Goal: Task Accomplishment & Management: Manage account settings

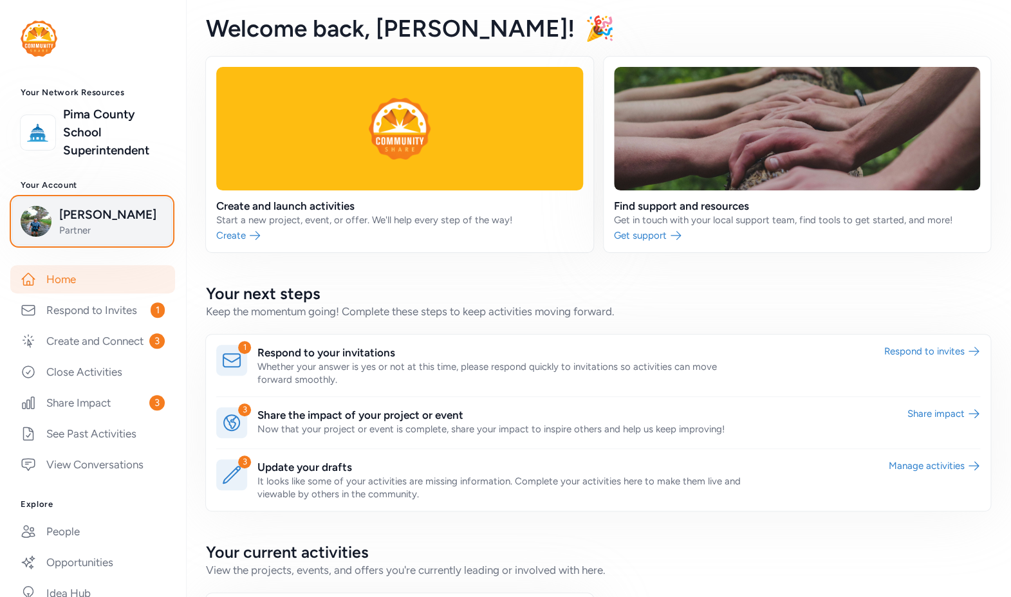
click at [103, 228] on span "Partner" at bounding box center [111, 230] width 104 height 13
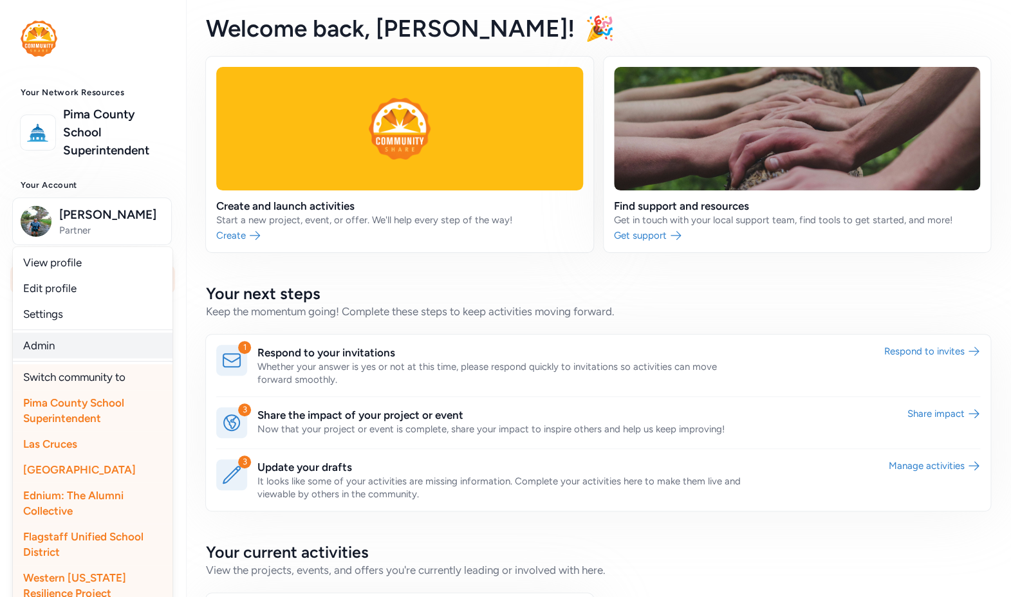
drag, startPoint x: 48, startPoint y: 344, endPoint x: 56, endPoint y: 347, distance: 8.1
click at [48, 344] on link "Admin" at bounding box center [93, 346] width 160 height 26
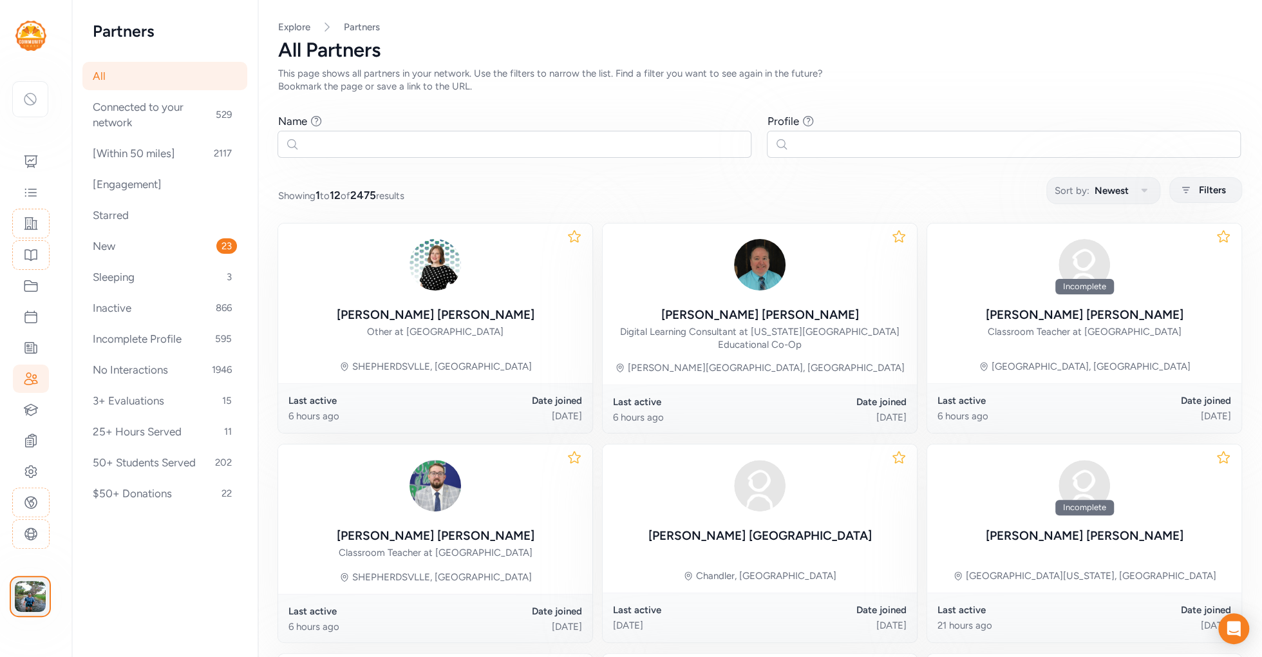
click at [27, 591] on img "button" at bounding box center [30, 596] width 31 height 31
click at [111, 532] on link "Switch to platform" at bounding box center [107, 532] width 111 height 26
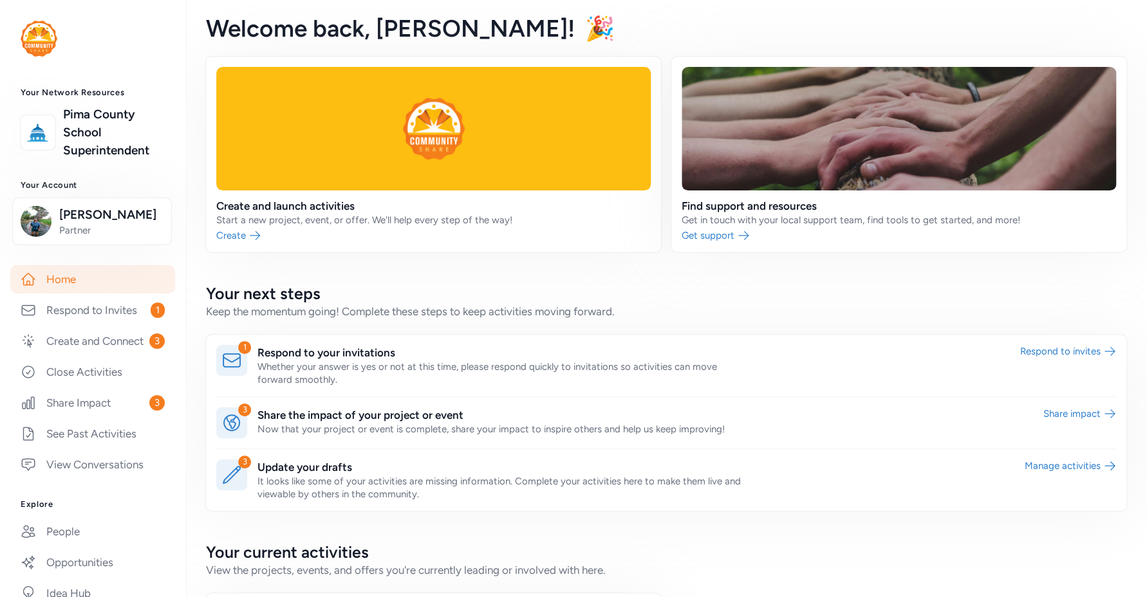
scroll to position [67, 0]
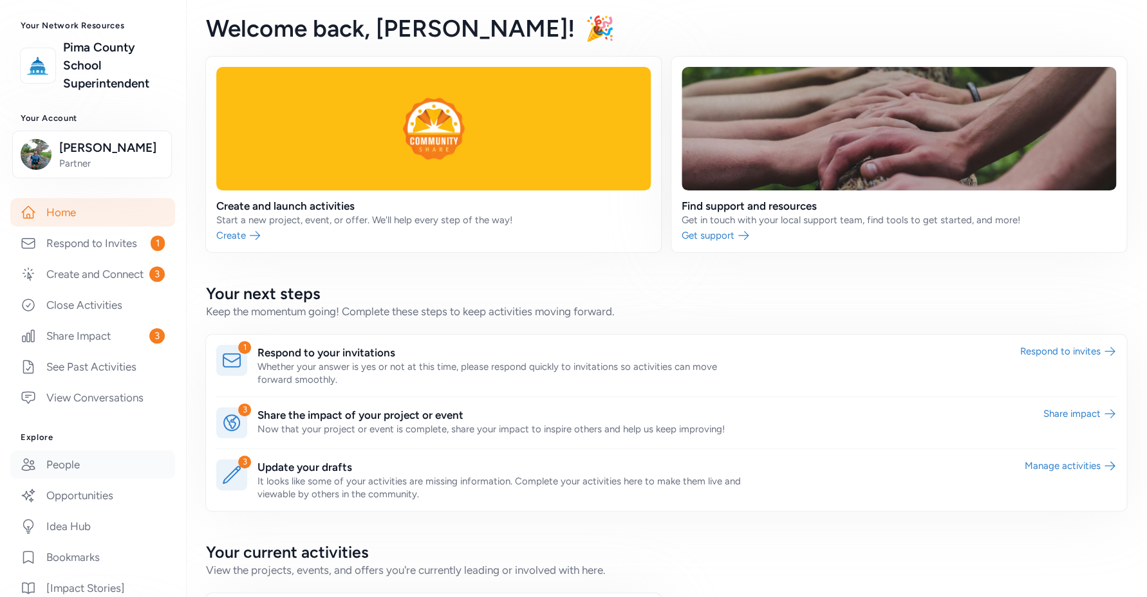
click at [76, 479] on link "People" at bounding box center [92, 465] width 165 height 28
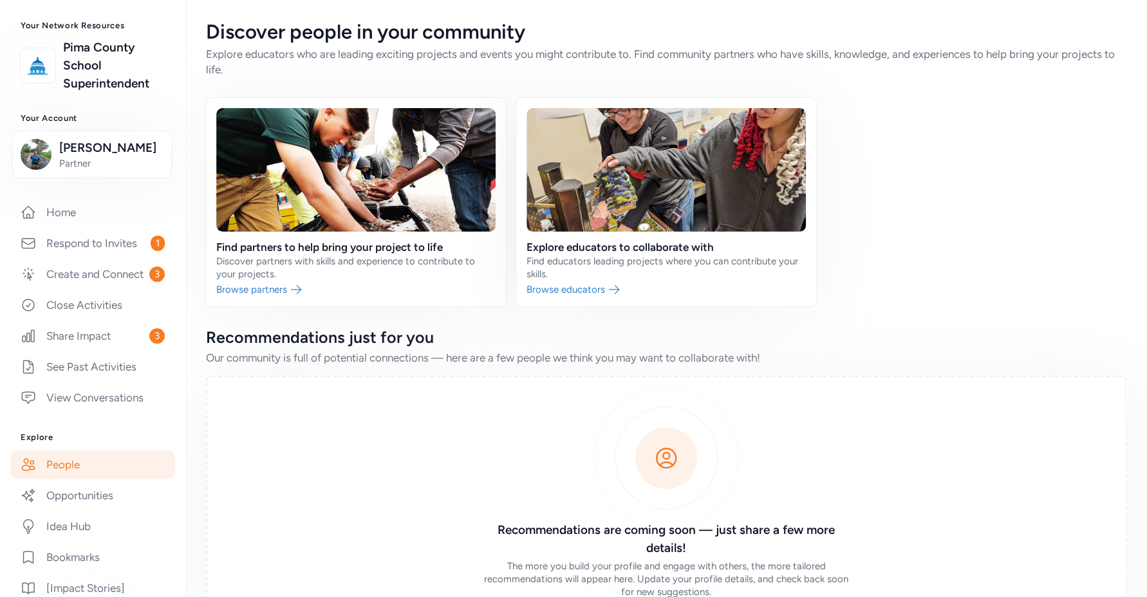
click at [268, 292] on link at bounding box center [356, 202] width 300 height 209
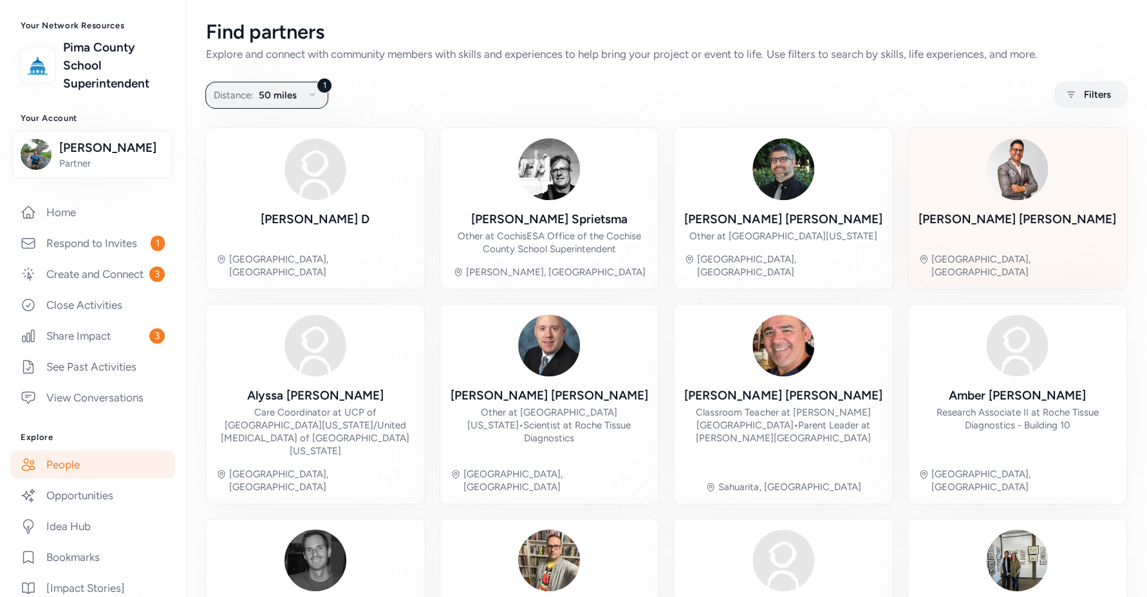
click at [1037, 234] on div "Andres Ruiz" at bounding box center [1018, 227] width 198 height 32
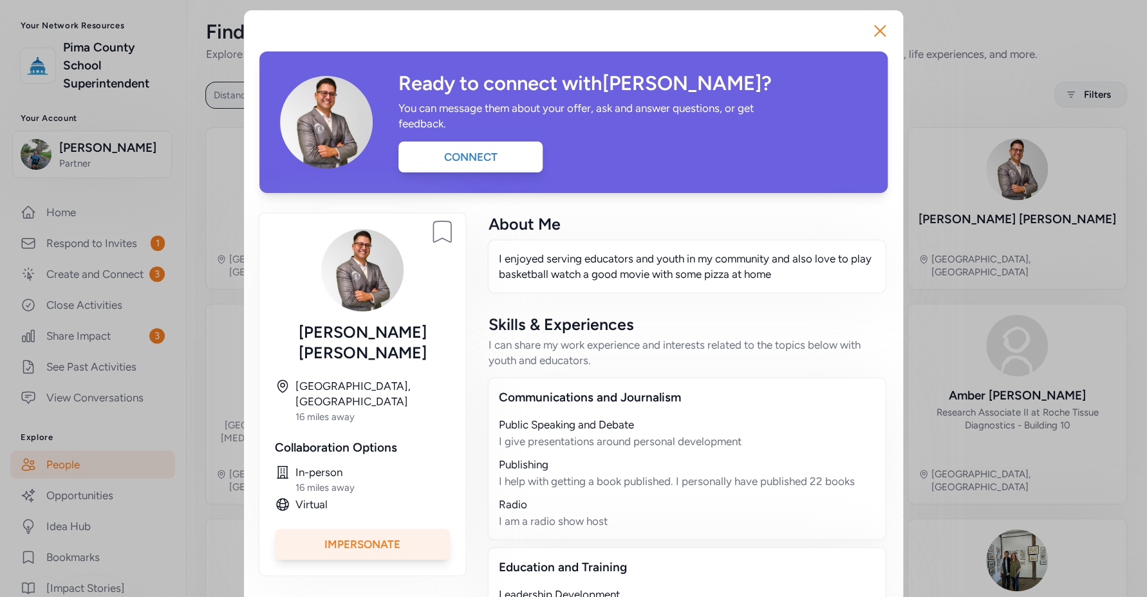
scroll to position [144, 0]
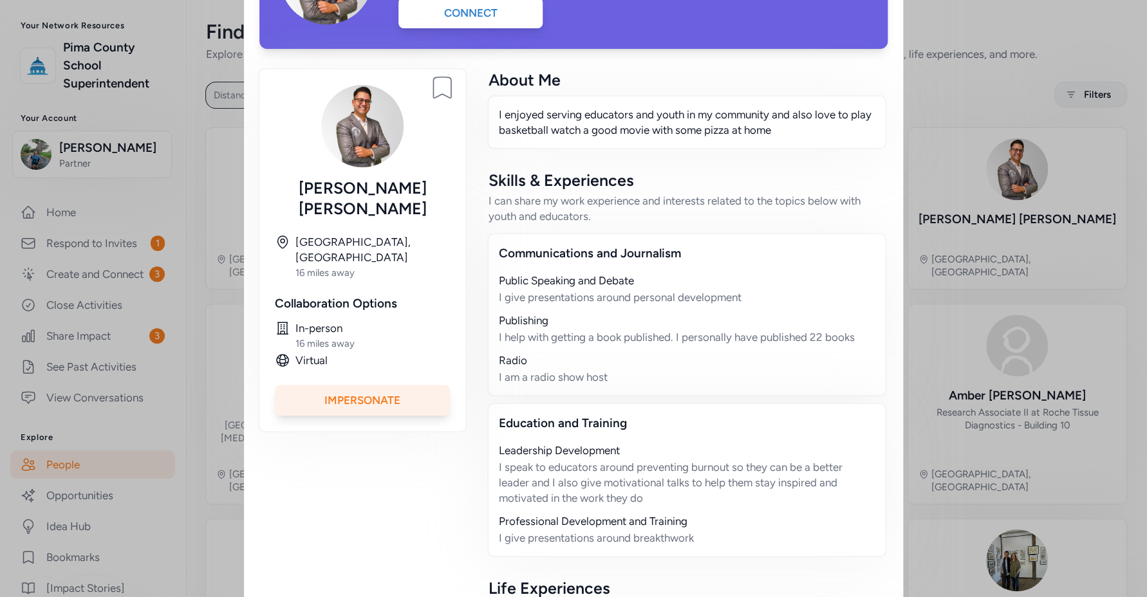
drag, startPoint x: 637, startPoint y: 382, endPoint x: 486, endPoint y: 285, distance: 179.0
click at [487, 285] on div "Communications and Journalism Public Speaking and Debate I give presentations a…" at bounding box center [686, 315] width 399 height 164
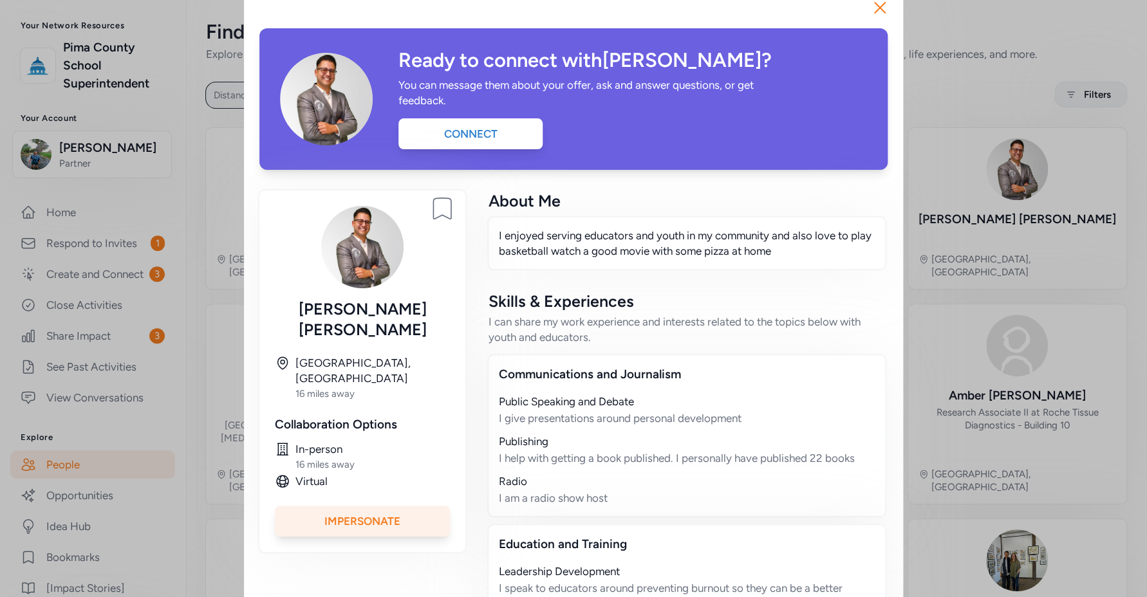
scroll to position [0, 0]
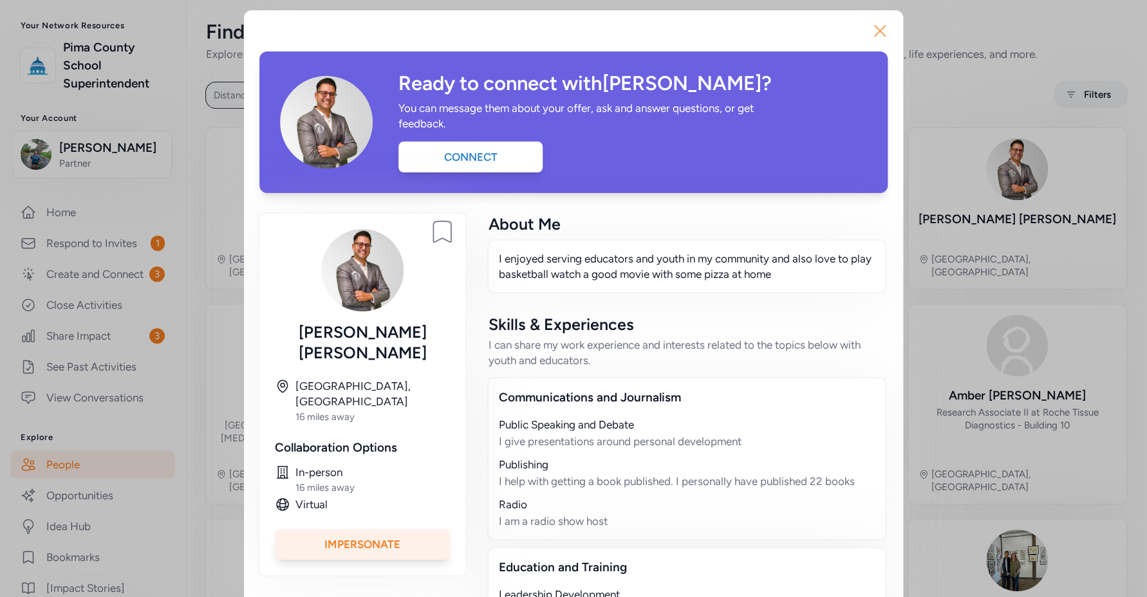
click at [878, 28] on icon "button" at bounding box center [880, 31] width 21 height 21
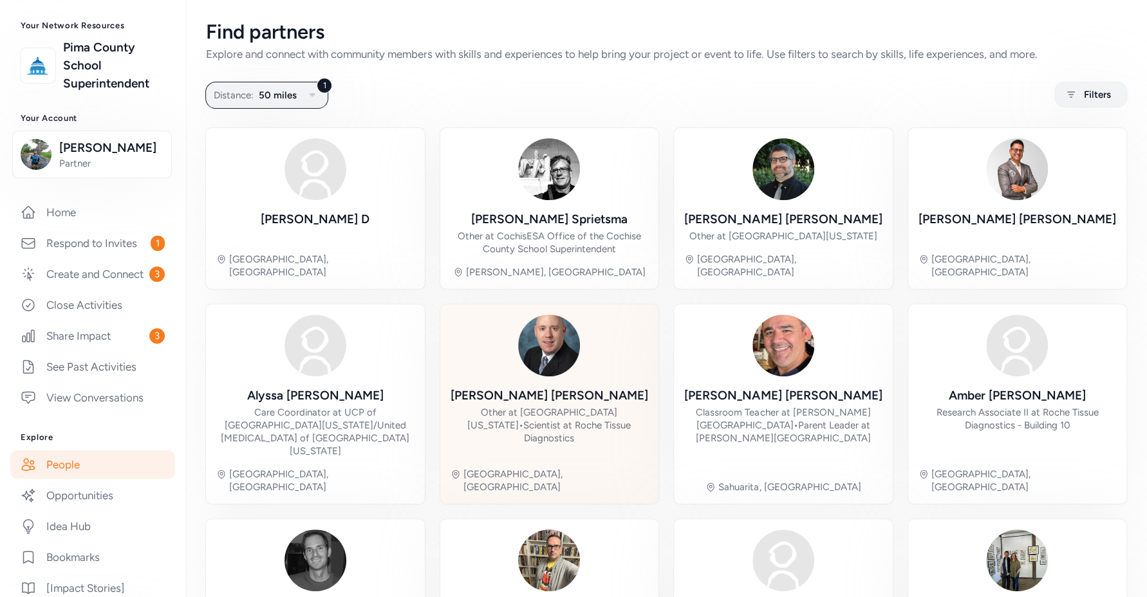
click at [552, 392] on div "Derek Reichel" at bounding box center [550, 396] width 198 height 18
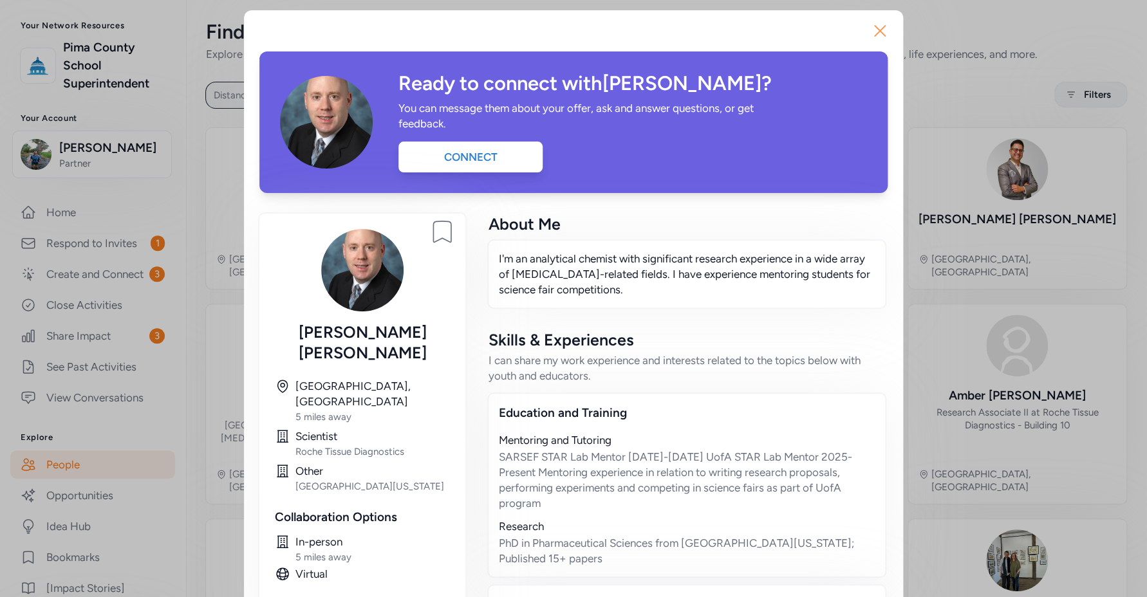
click at [879, 24] on icon "button" at bounding box center [880, 31] width 21 height 21
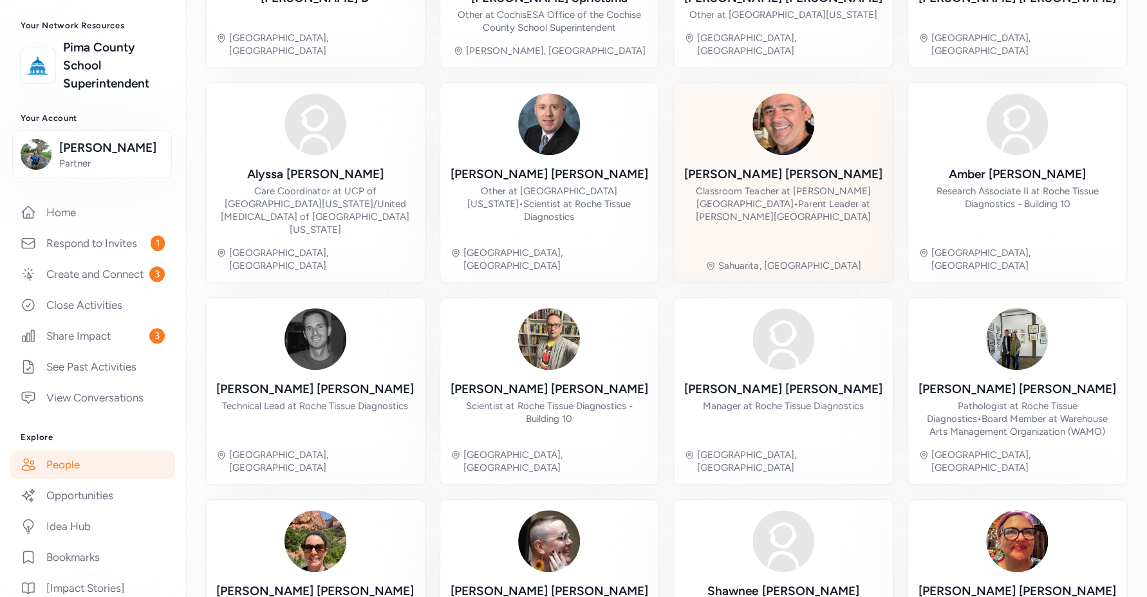
scroll to position [314, 0]
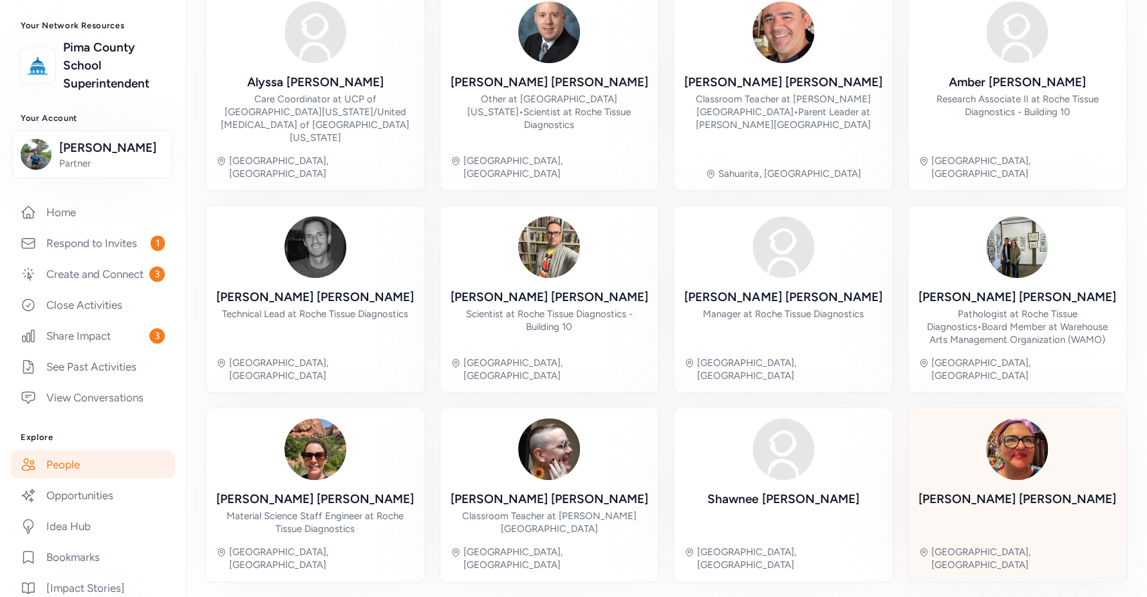
click at [993, 491] on div "Alisha Vasquez" at bounding box center [1018, 500] width 198 height 18
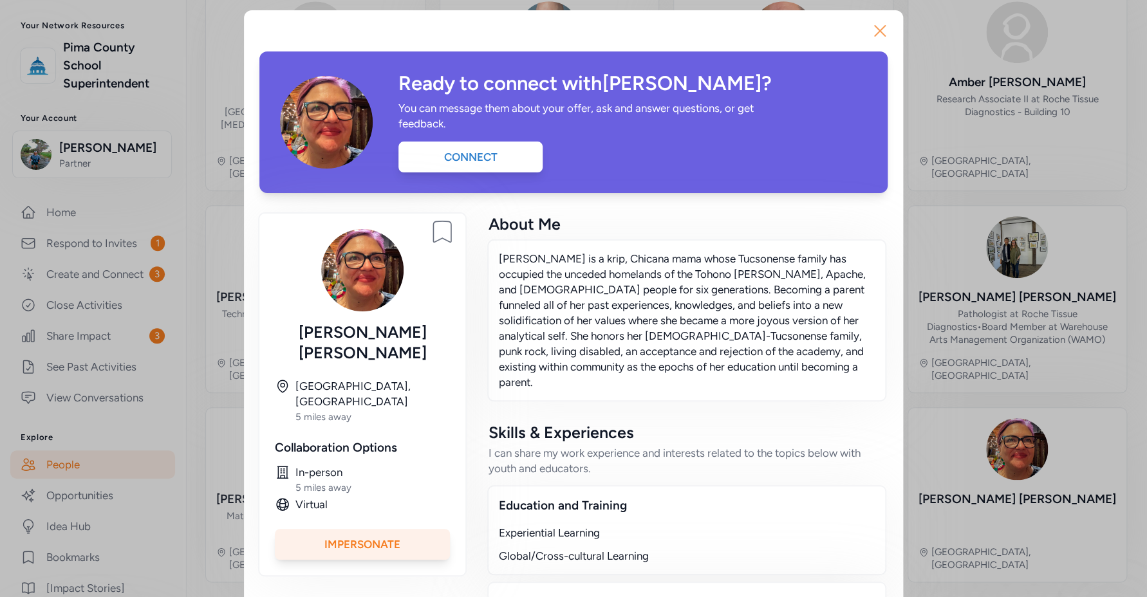
click at [888, 21] on button "Close" at bounding box center [880, 30] width 41 height 41
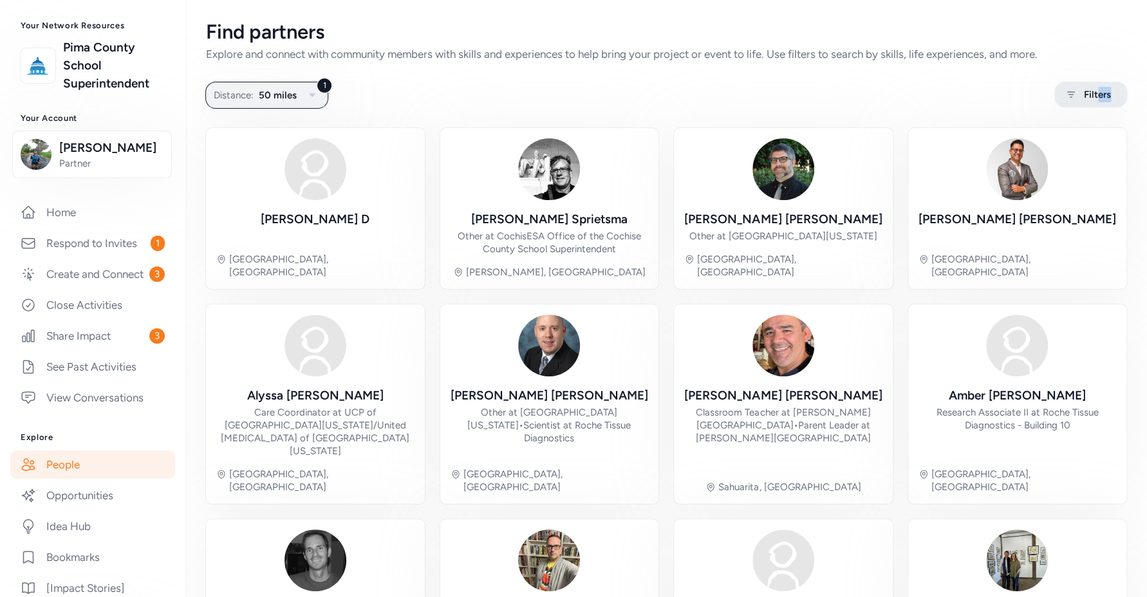
click at [1088, 102] on div "Filters" at bounding box center [1091, 95] width 73 height 26
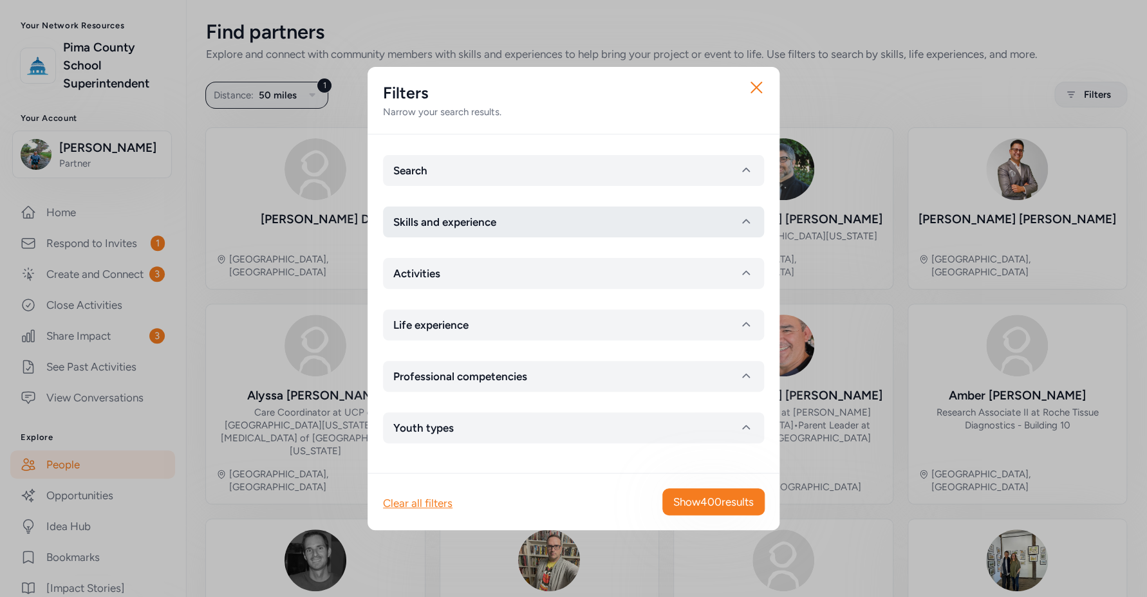
click at [538, 224] on button "Skills and experience" at bounding box center [573, 222] width 381 height 31
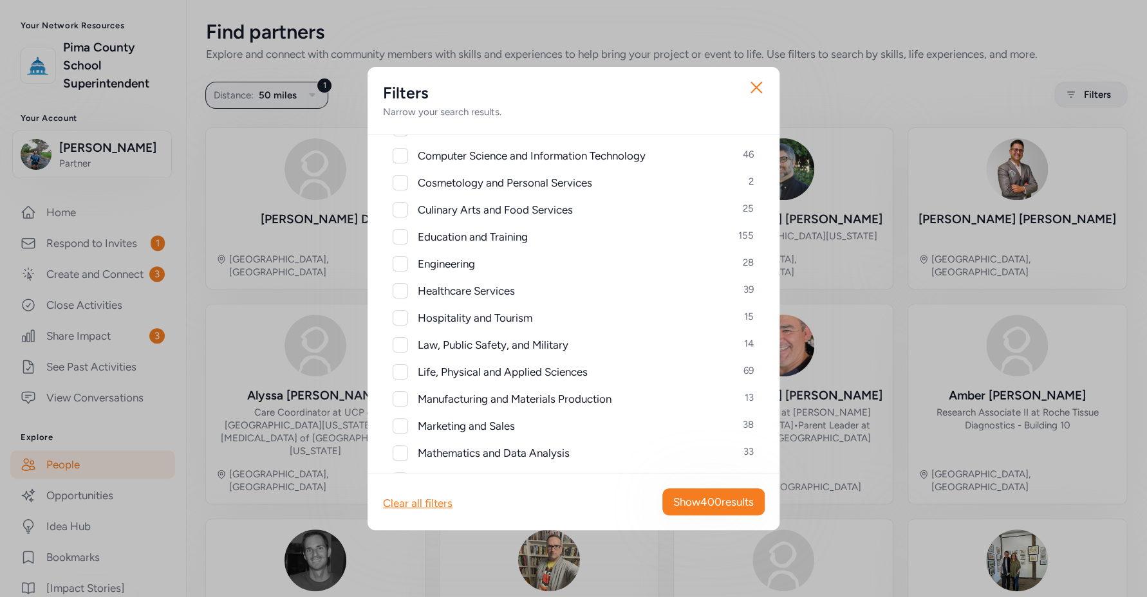
scroll to position [287, 0]
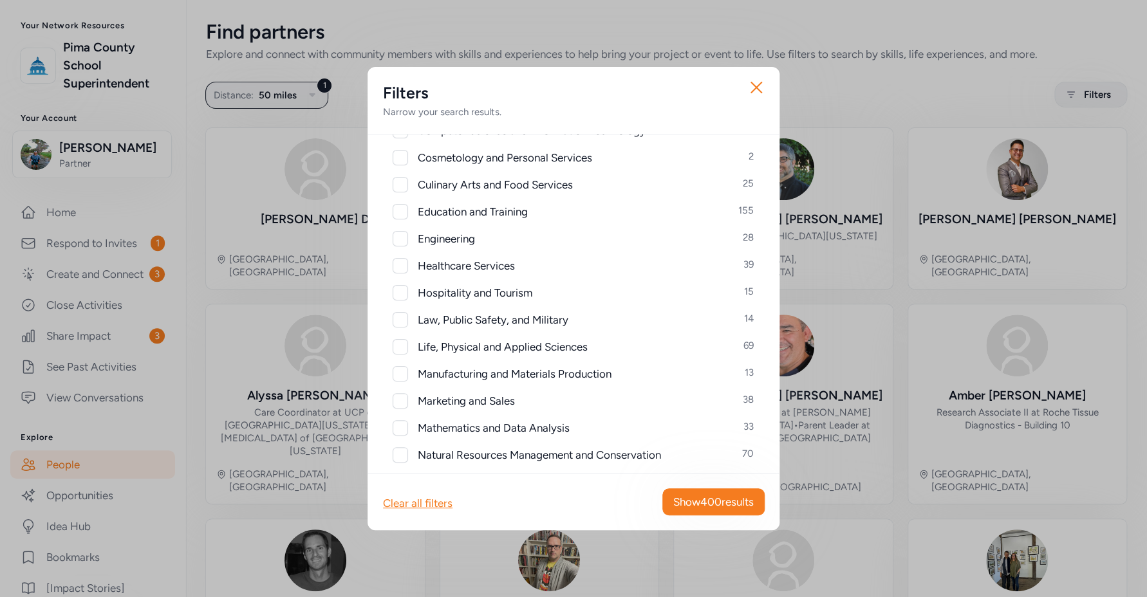
click at [403, 243] on div at bounding box center [400, 238] width 15 height 15
click at [403, 243] on div at bounding box center [400, 239] width 14 height 14
checkbox input "false"
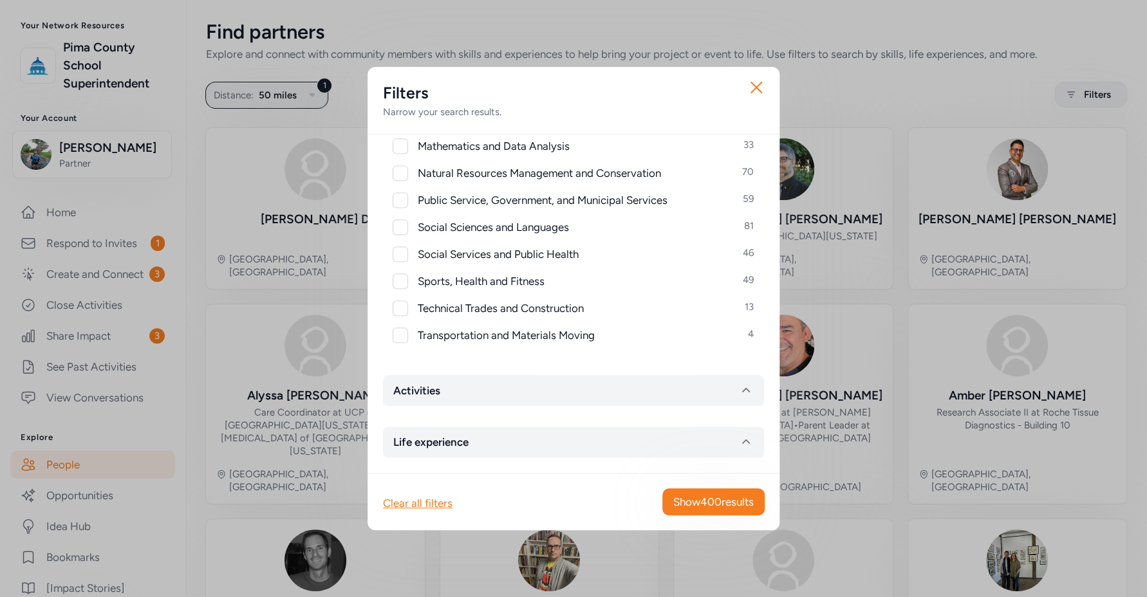
scroll to position [677, 0]
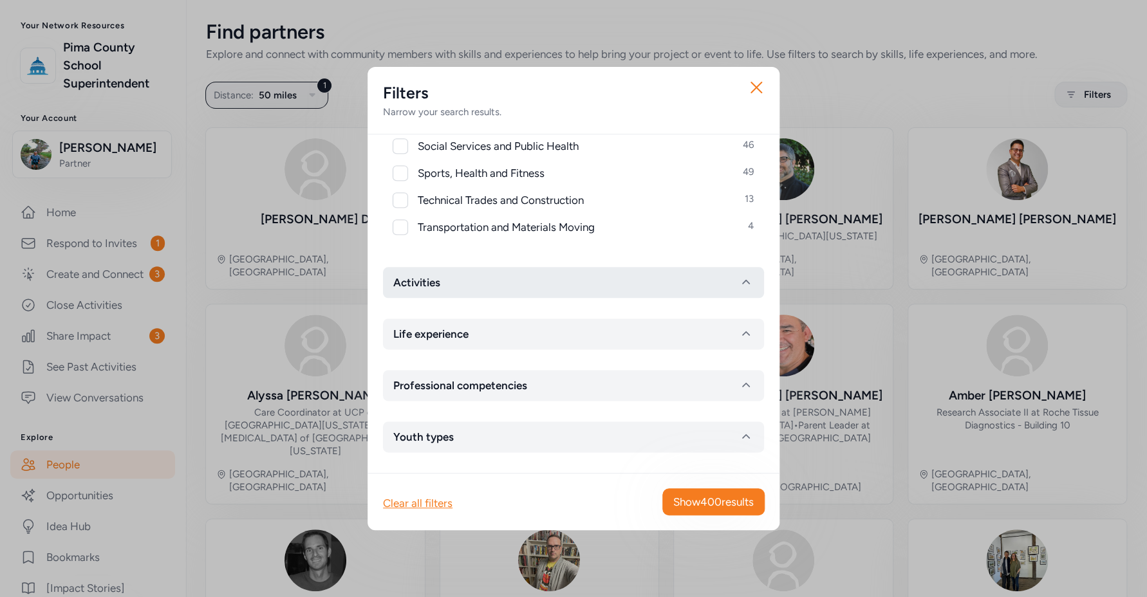
click at [514, 286] on button "Activities" at bounding box center [573, 282] width 381 height 31
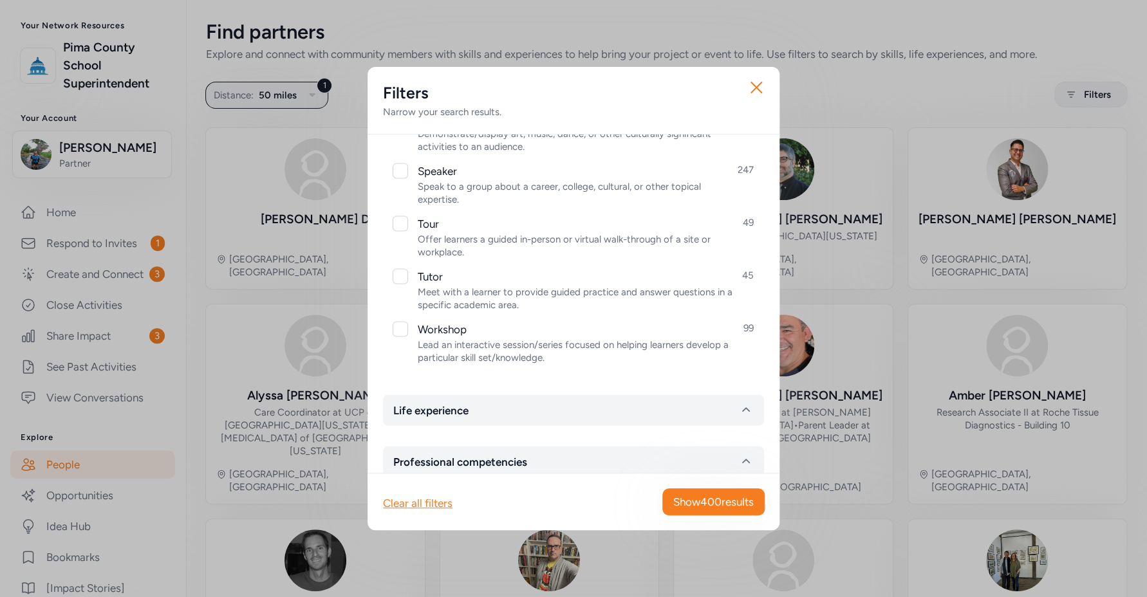
scroll to position [1371, 0]
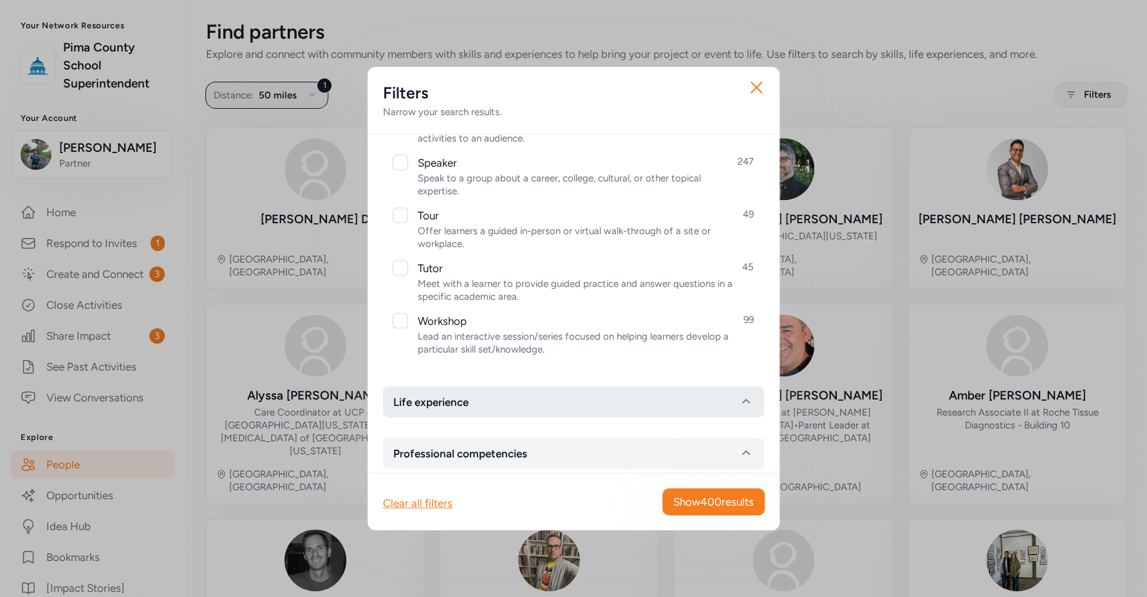
click at [504, 395] on button "Life experience" at bounding box center [573, 402] width 381 height 31
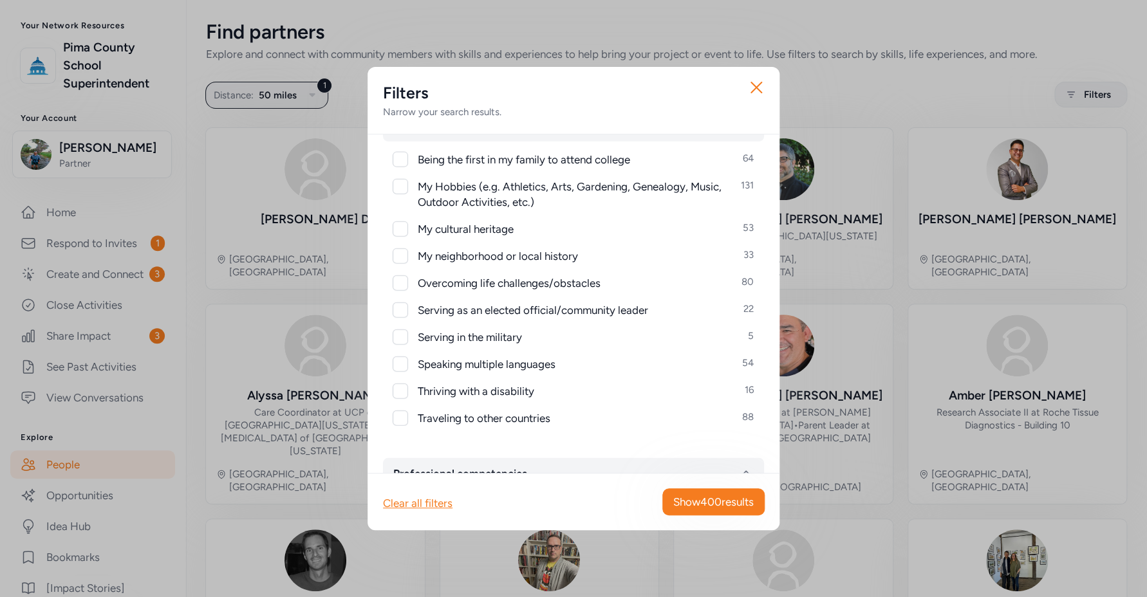
scroll to position [1736, 0]
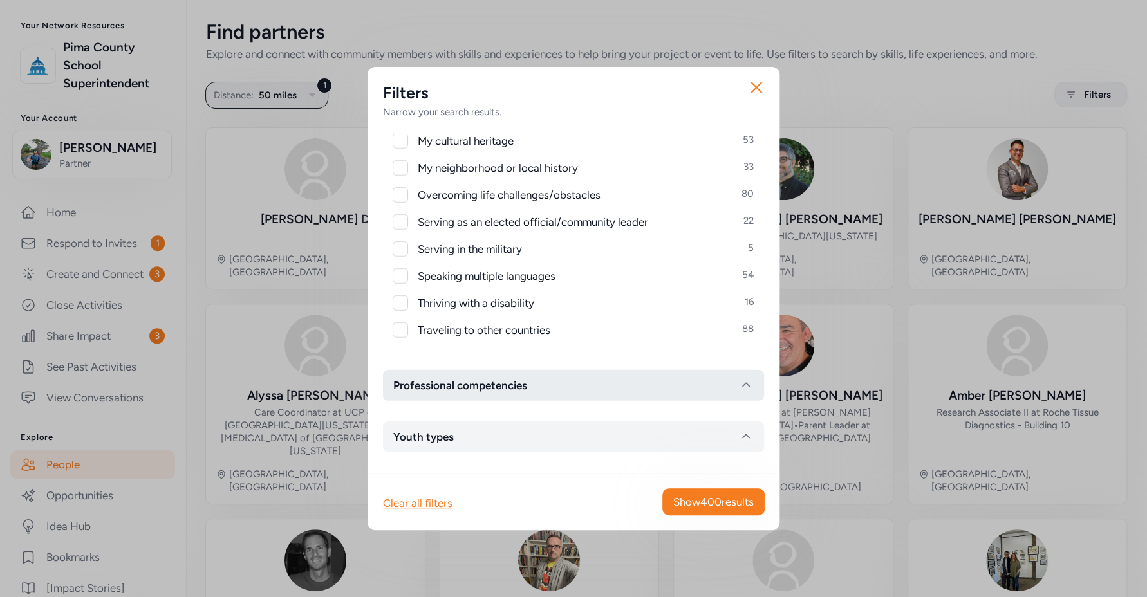
click at [536, 384] on button "Professional competencies" at bounding box center [573, 385] width 381 height 31
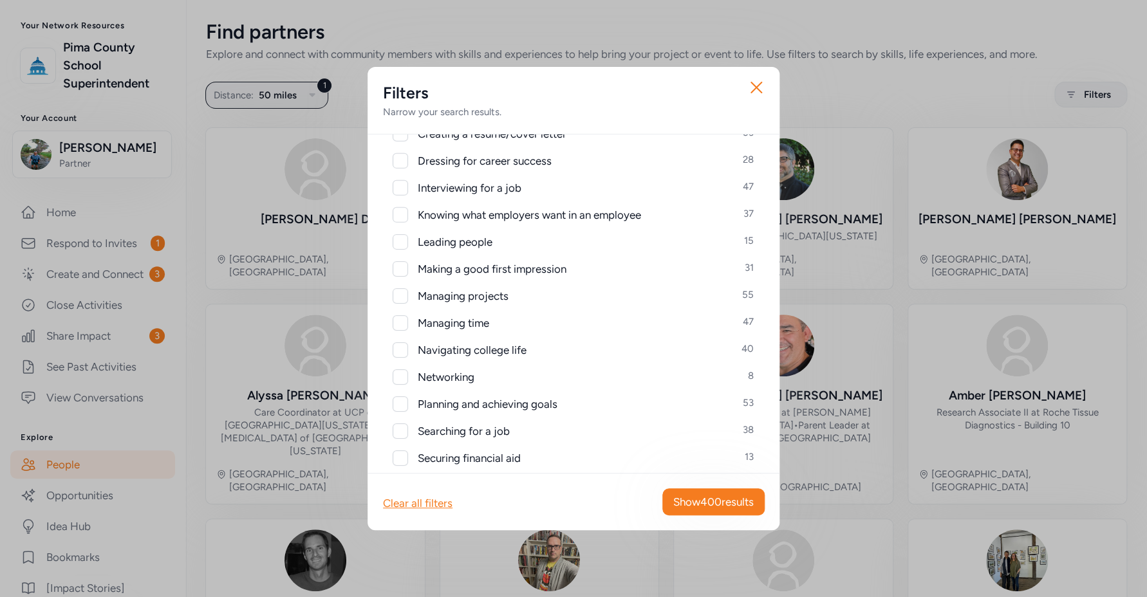
scroll to position [2314, 0]
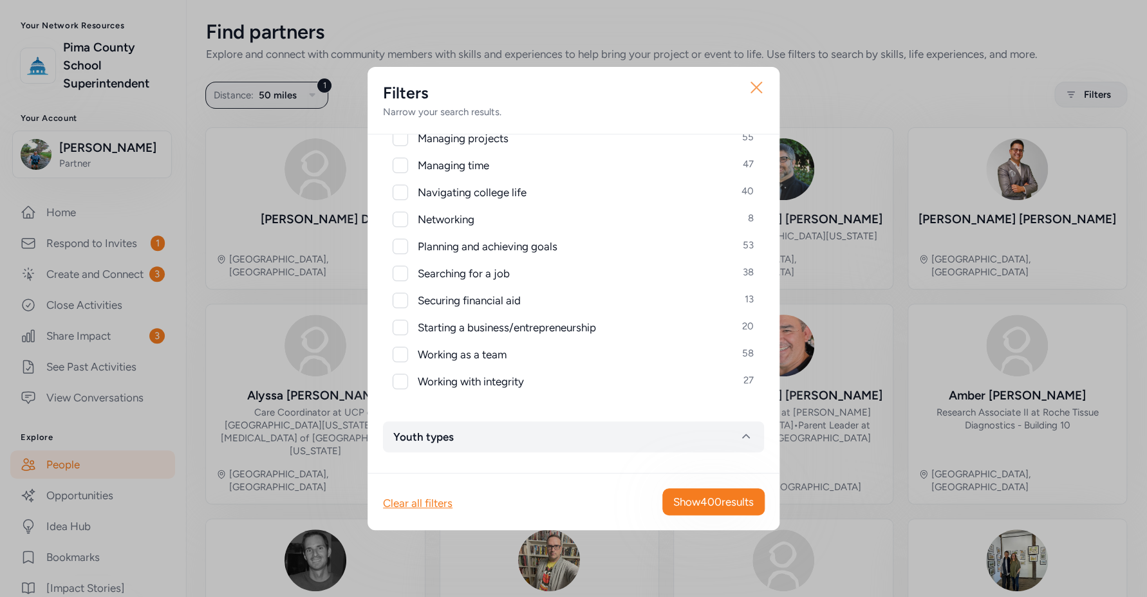
click at [754, 88] on icon "button" at bounding box center [756, 87] width 21 height 21
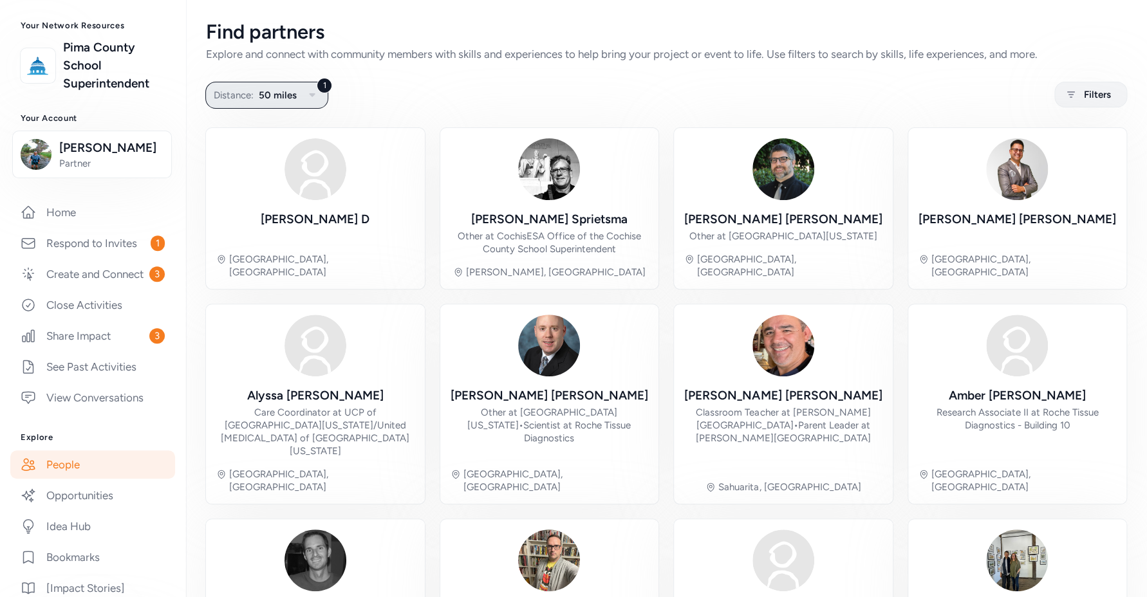
click at [275, 99] on span "50 miles" at bounding box center [278, 95] width 38 height 15
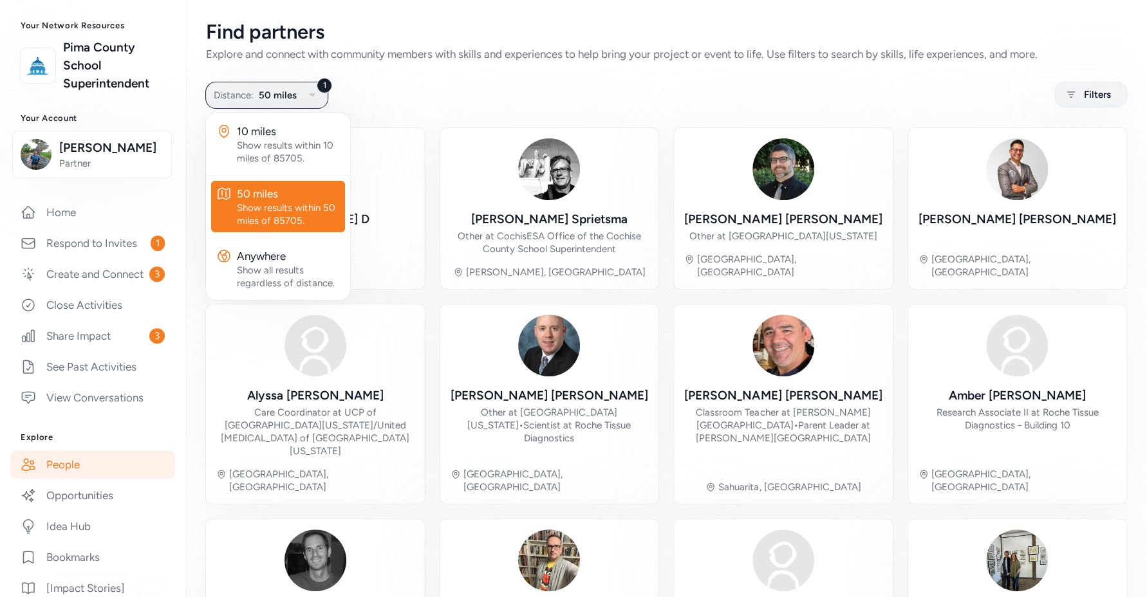
click at [449, 89] on div "1 Distance: 50 miles 10 miles Show results within 10 miles of 85705. 50 miles S…" at bounding box center [666, 94] width 921 height 25
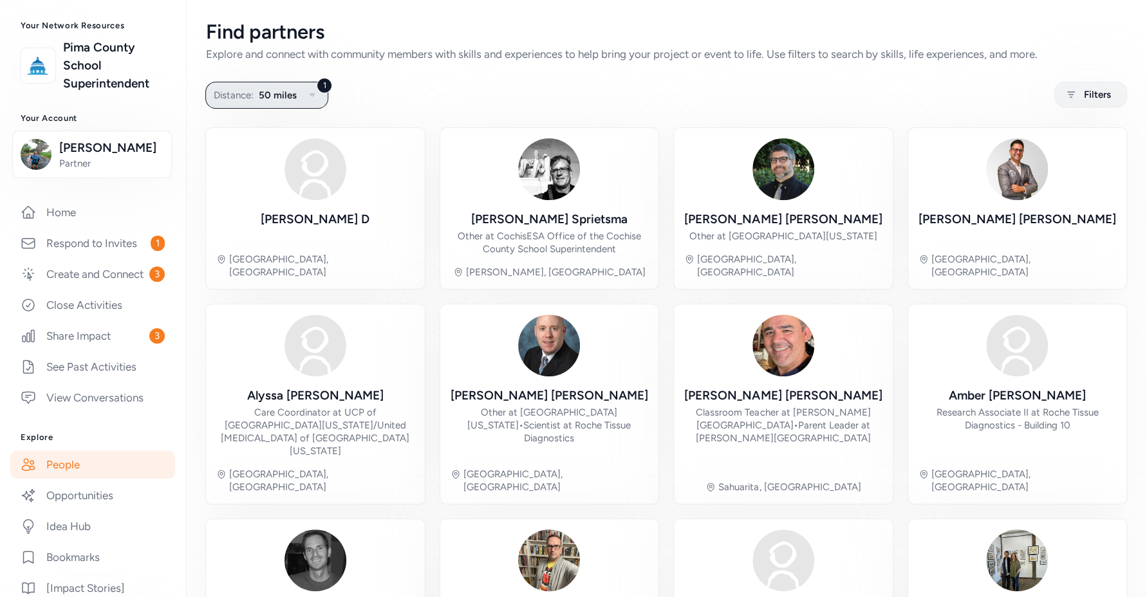
click at [288, 93] on span "50 miles" at bounding box center [278, 95] width 38 height 15
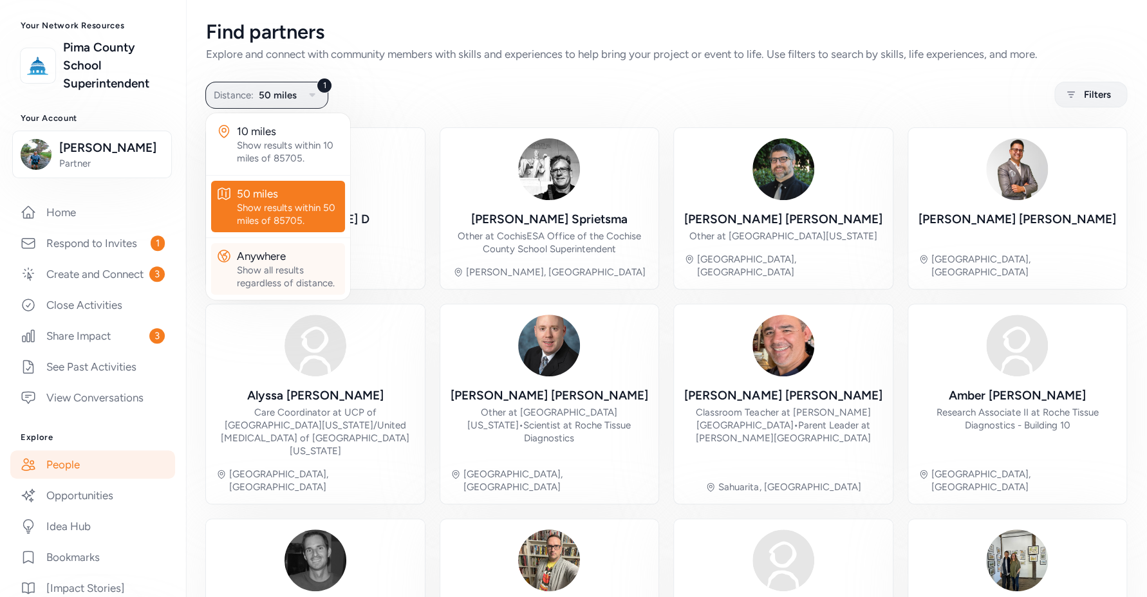
click at [281, 267] on div "Show all results regardless of distance." at bounding box center [288, 277] width 103 height 26
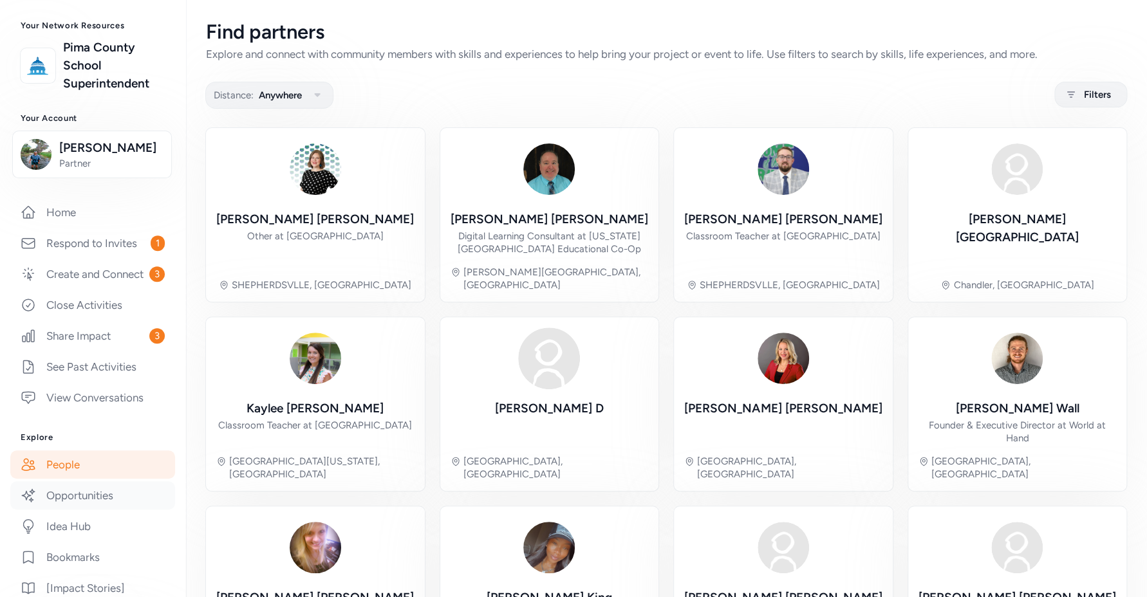
click at [74, 509] on link "Opportunities" at bounding box center [92, 496] width 165 height 28
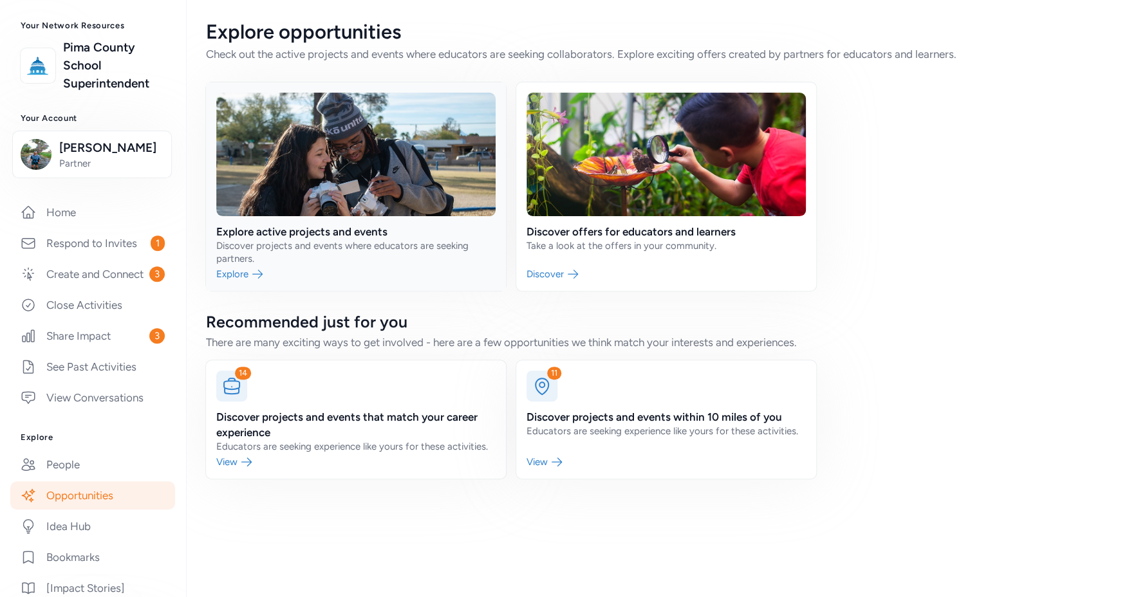
click at [301, 240] on link at bounding box center [356, 186] width 300 height 209
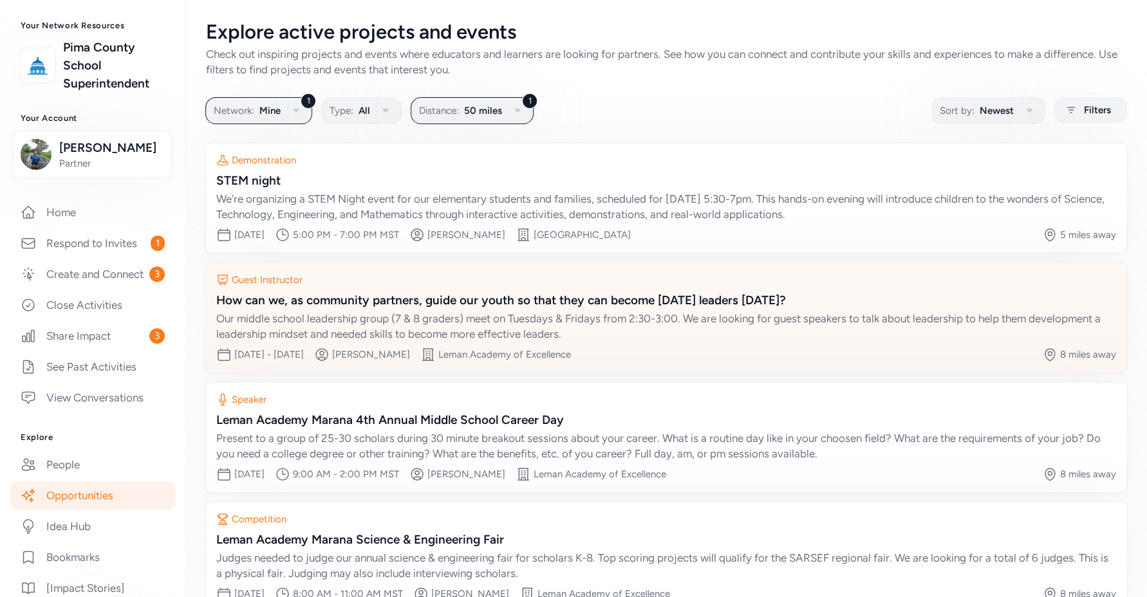
scroll to position [80, 0]
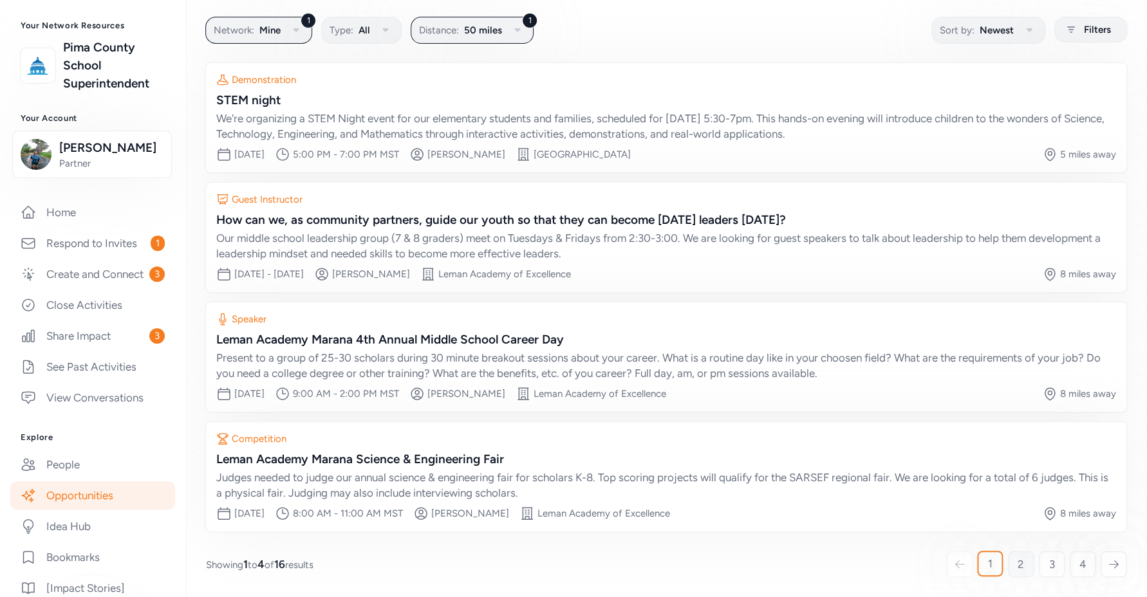
click at [1018, 564] on span "2" at bounding box center [1021, 564] width 6 height 15
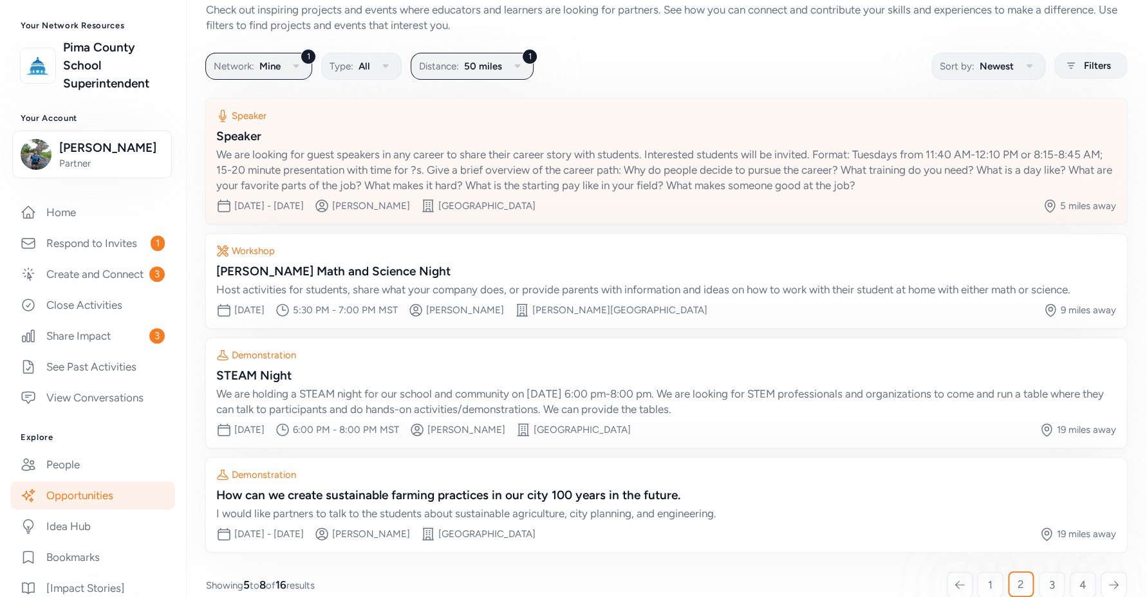
scroll to position [65, 0]
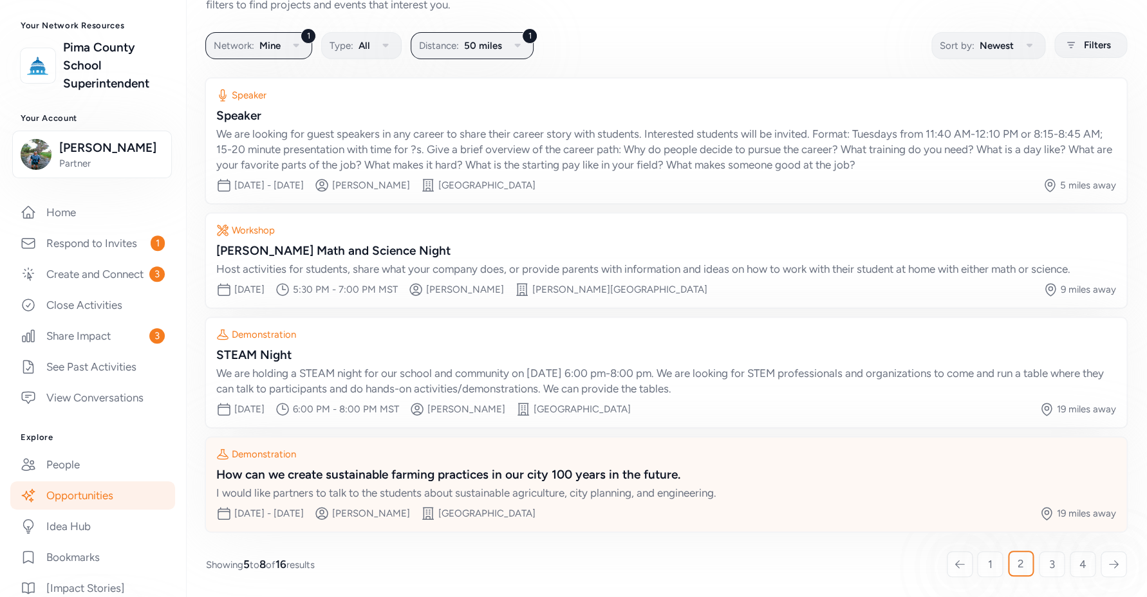
click at [451, 478] on div "How can we create sustainable farming practices in our city 100 years in the fu…" at bounding box center [666, 475] width 900 height 18
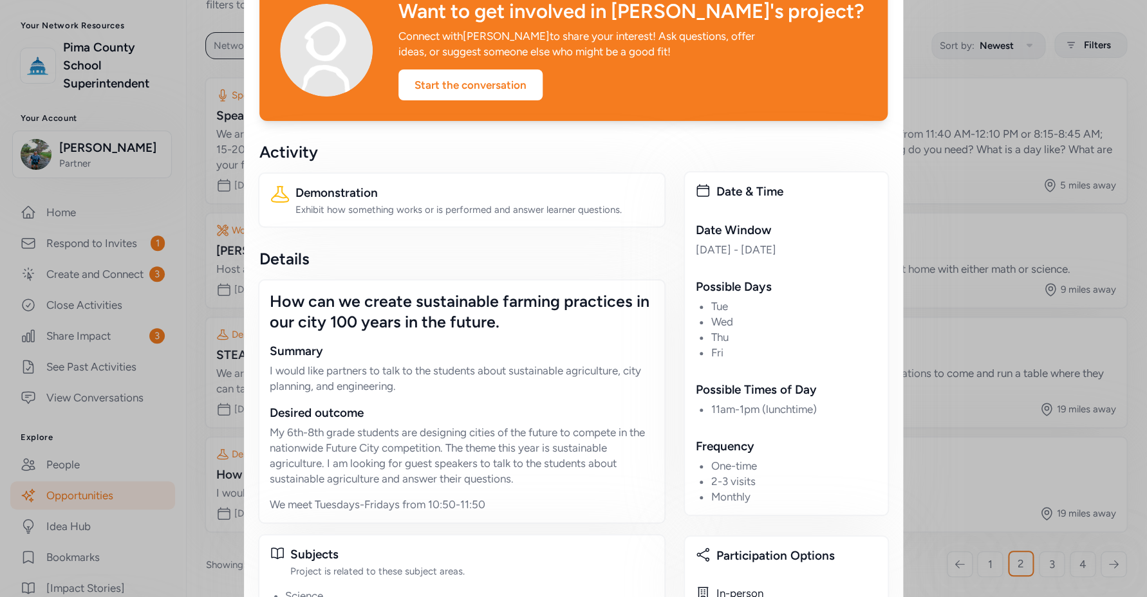
scroll to position [89, 0]
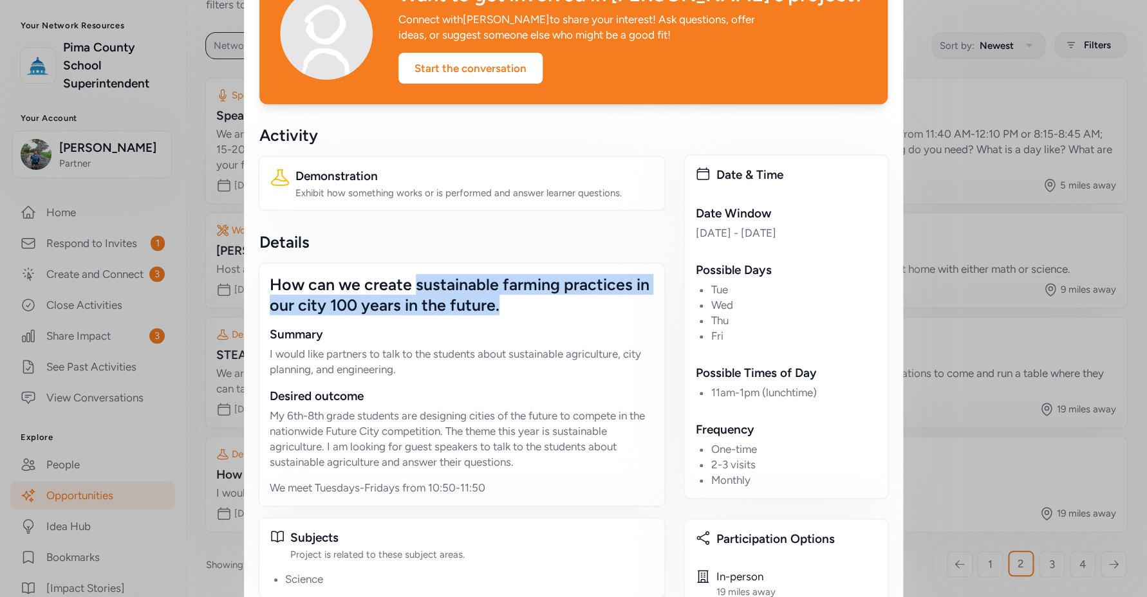
drag, startPoint x: 529, startPoint y: 310, endPoint x: 409, endPoint y: 284, distance: 121.9
click at [409, 284] on div "How can we create sustainable farming practices in our city 100 years in the fu…" at bounding box center [462, 294] width 384 height 41
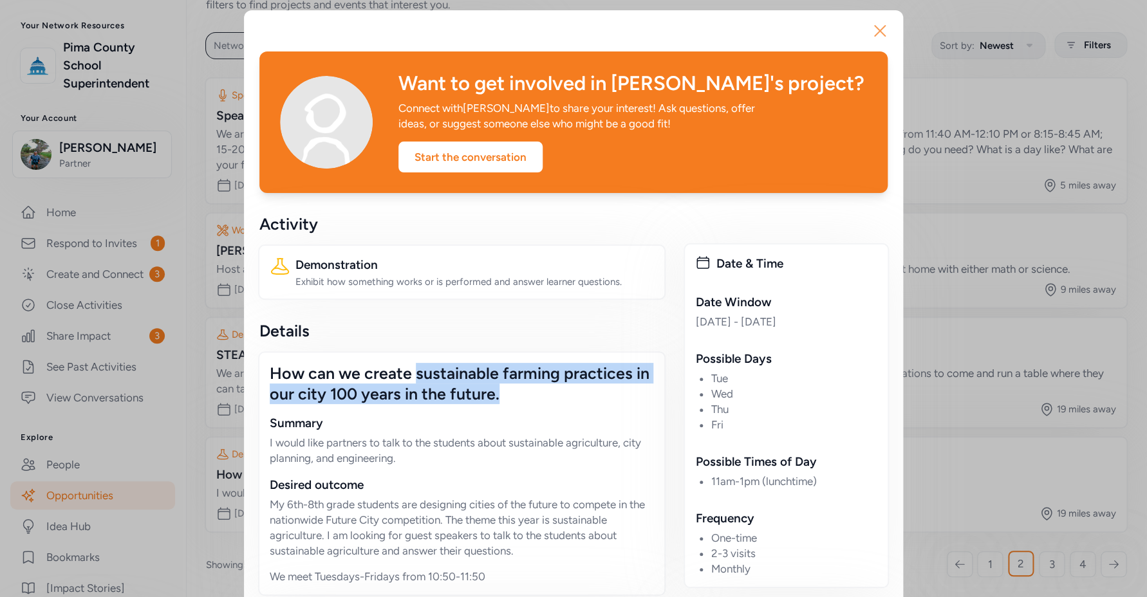
click at [878, 28] on icon "button" at bounding box center [880, 31] width 10 height 10
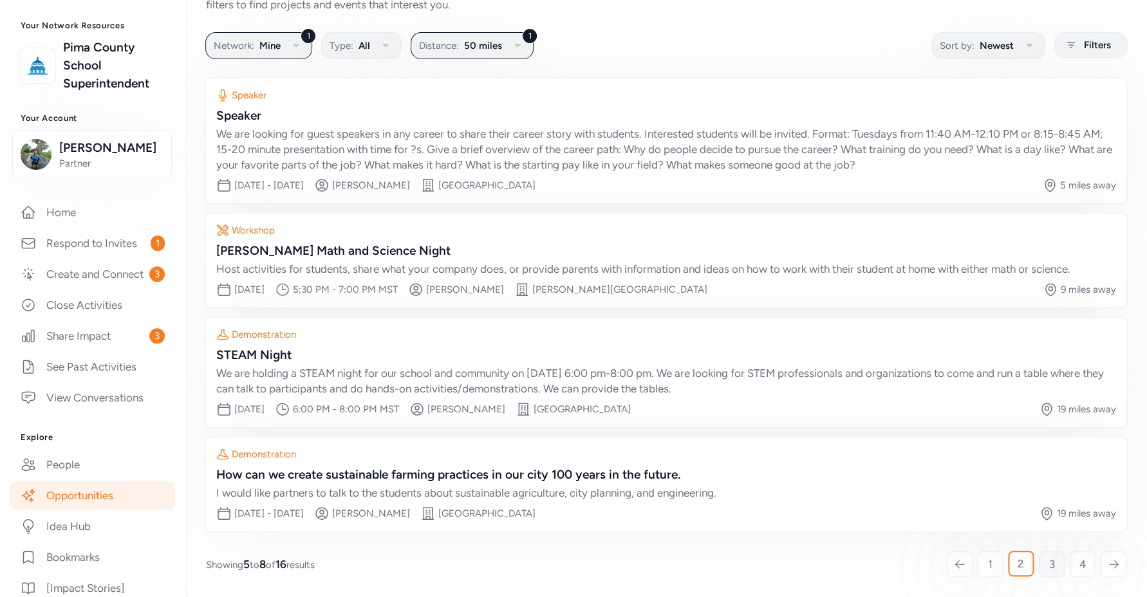
click at [1049, 569] on span "3" at bounding box center [1052, 564] width 6 height 15
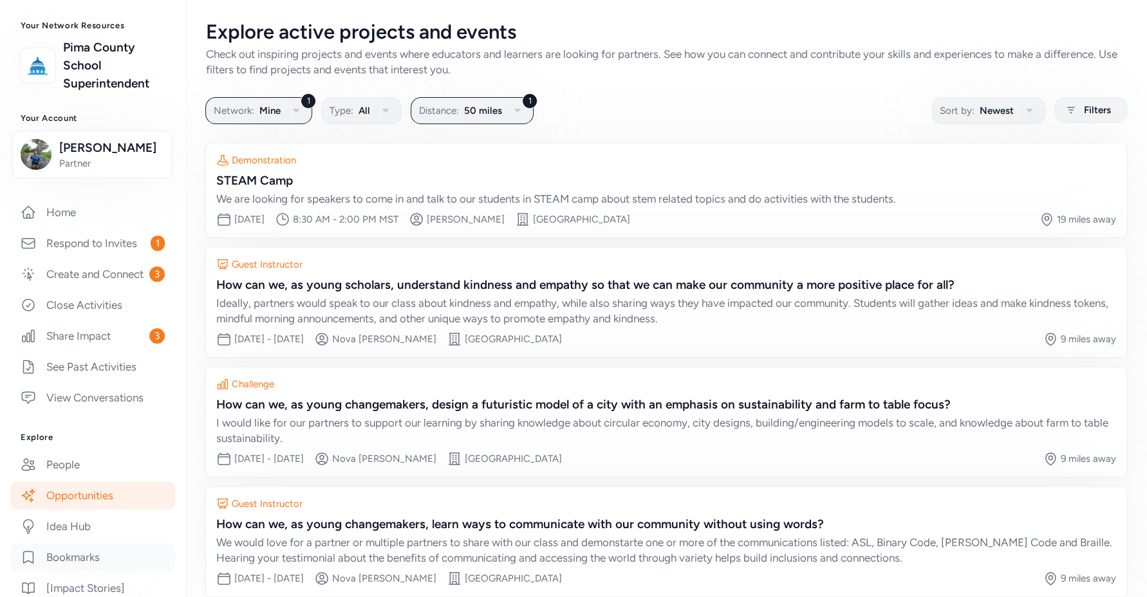
scroll to position [225, 0]
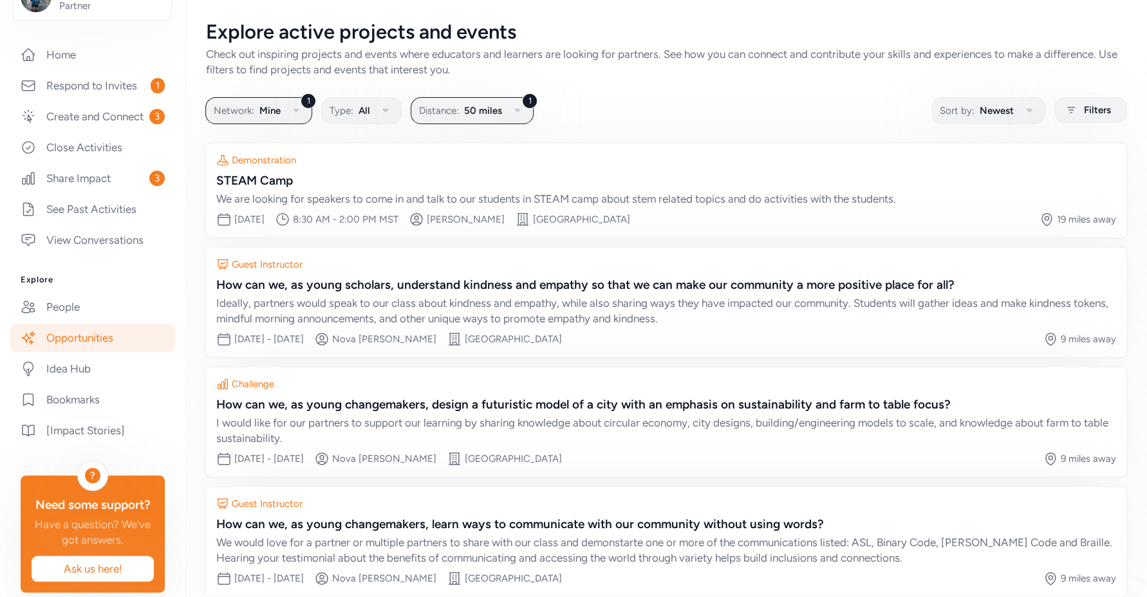
click at [93, 352] on link "Opportunities" at bounding box center [92, 338] width 165 height 28
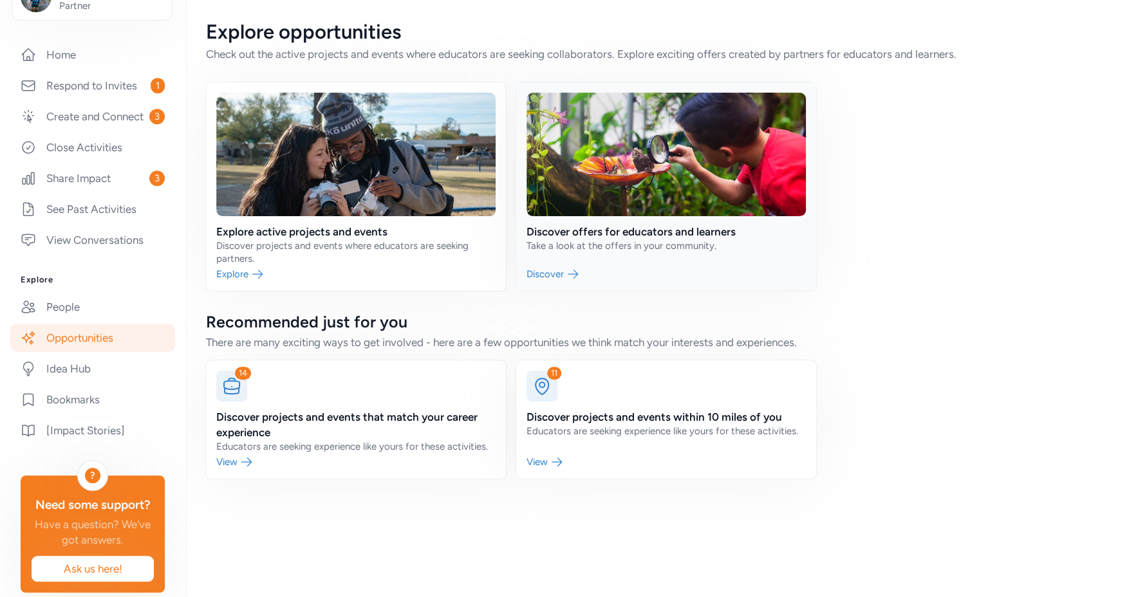
click at [555, 273] on link at bounding box center [666, 186] width 300 height 209
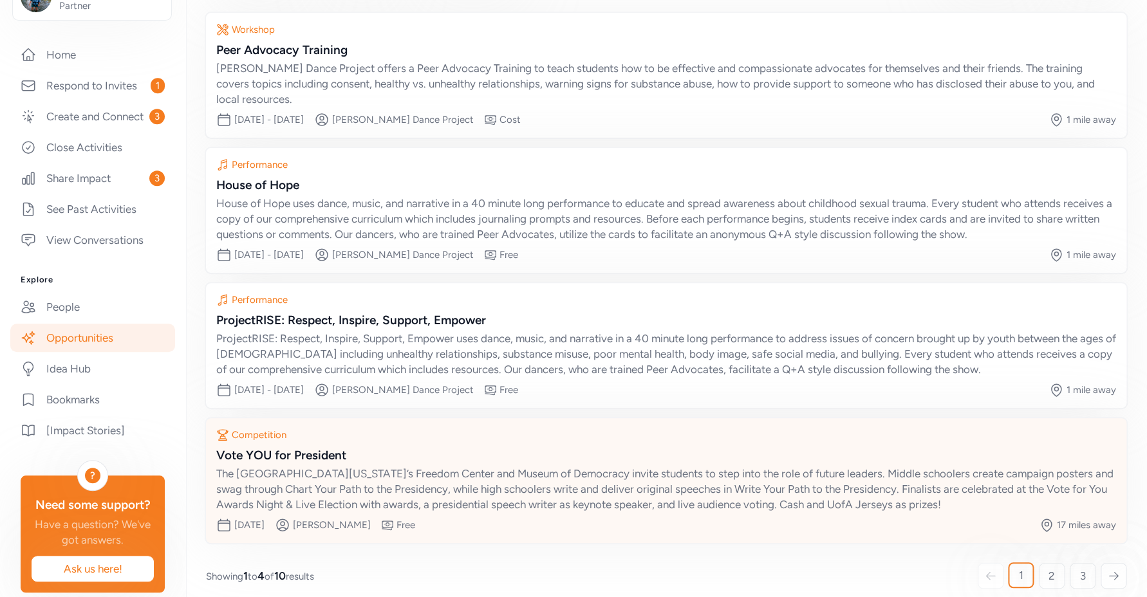
scroll to position [127, 0]
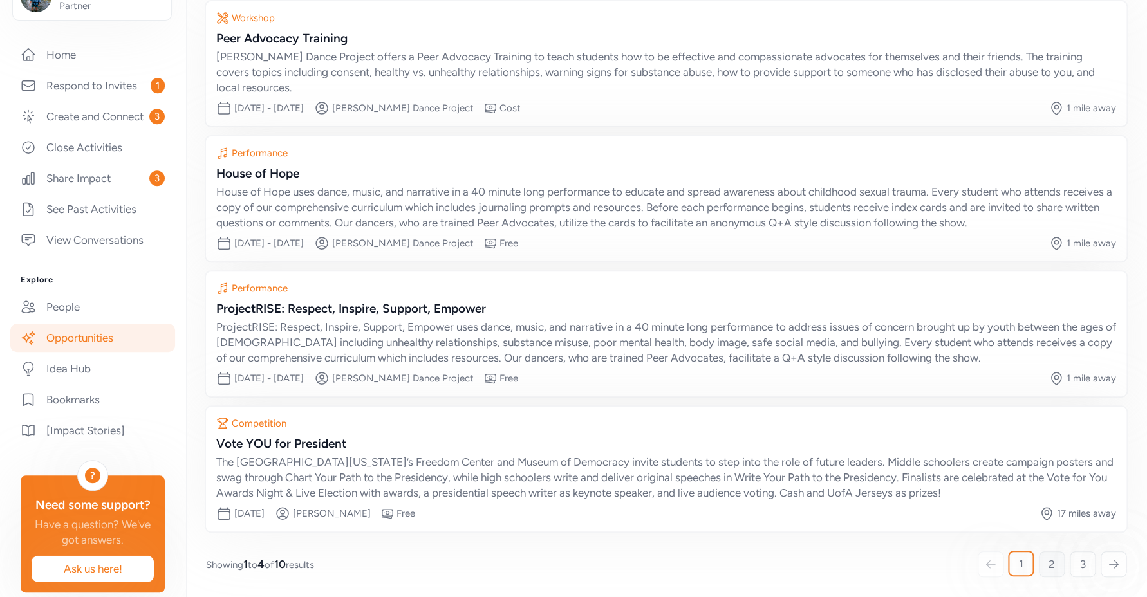
click at [1049, 567] on span "2" at bounding box center [1052, 564] width 6 height 15
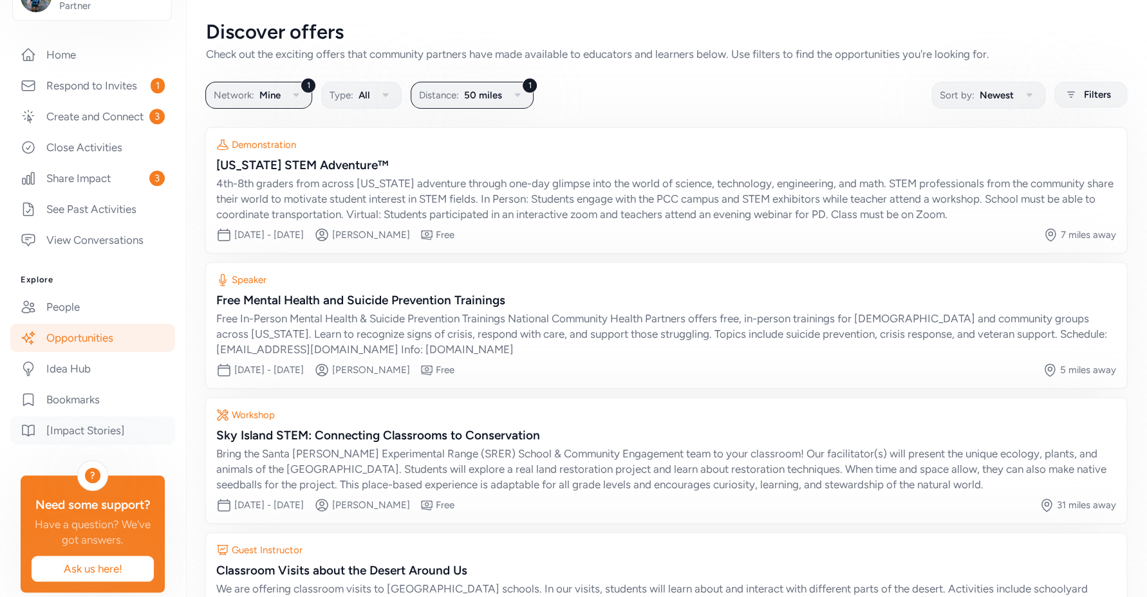
click at [93, 443] on link "[Impact Stories]" at bounding box center [92, 431] width 165 height 28
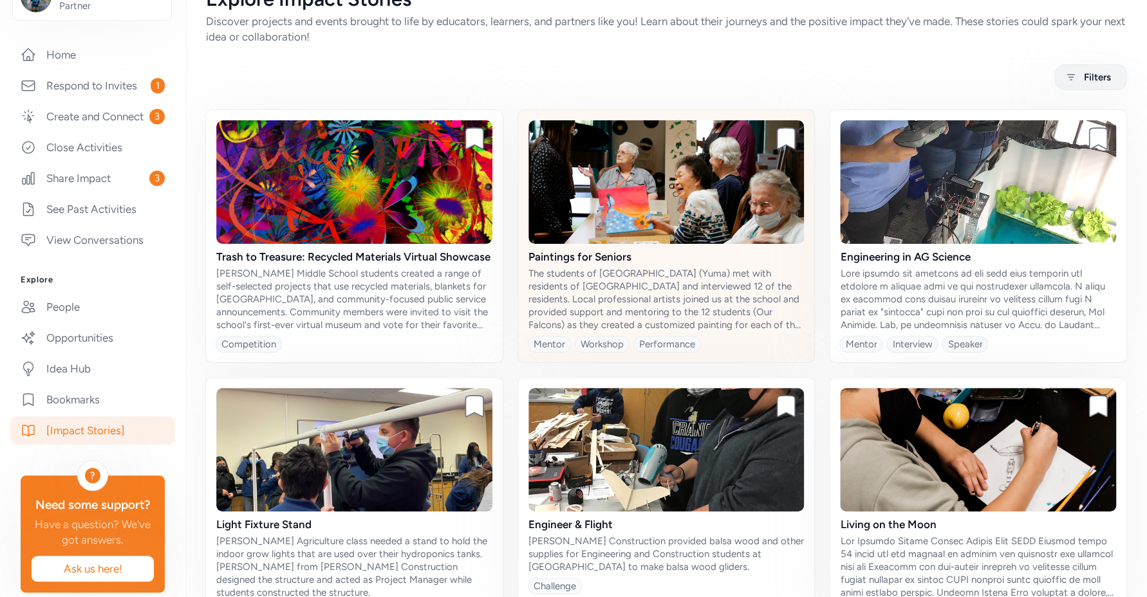
scroll to position [61, 0]
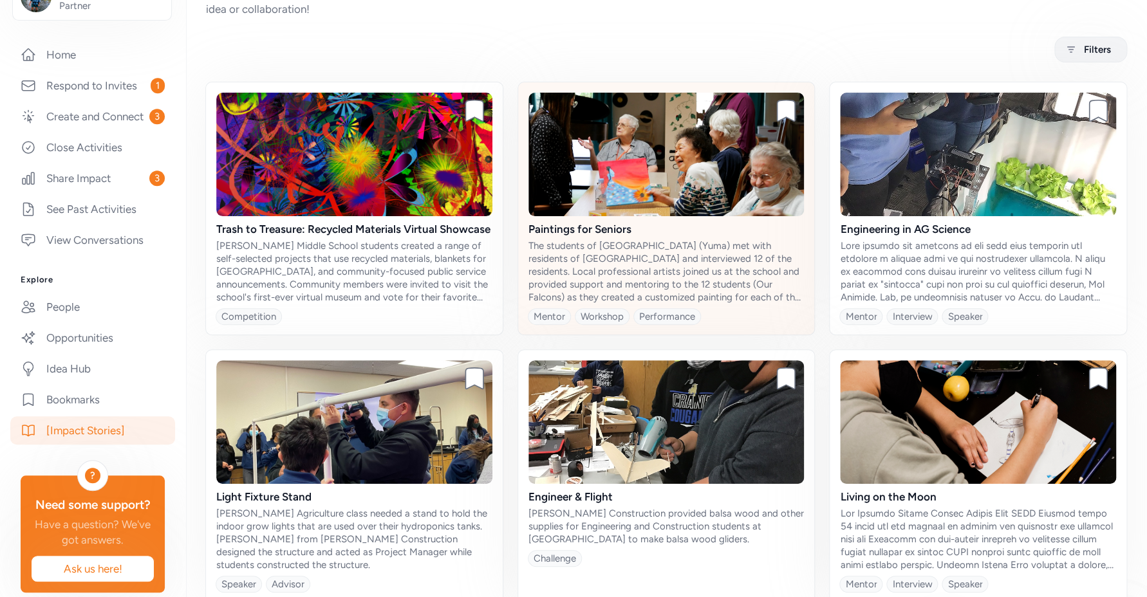
click at [675, 242] on div "The students of Fourth Avenue Junior High (Yuma) met with residents of Emerald …" at bounding box center [667, 272] width 276 height 64
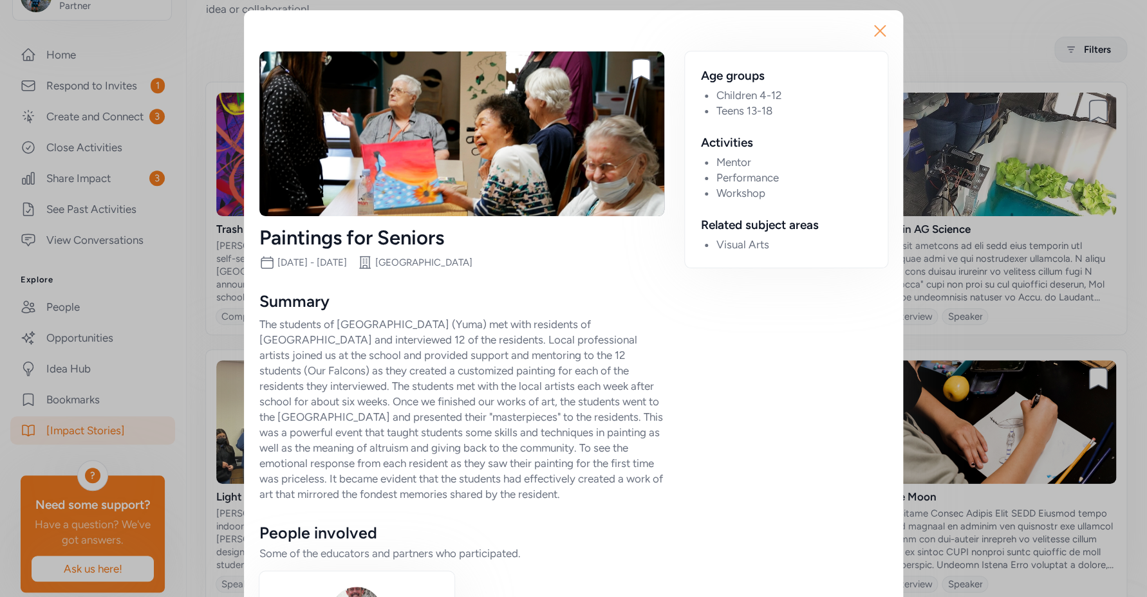
click at [876, 30] on icon "button" at bounding box center [880, 31] width 21 height 21
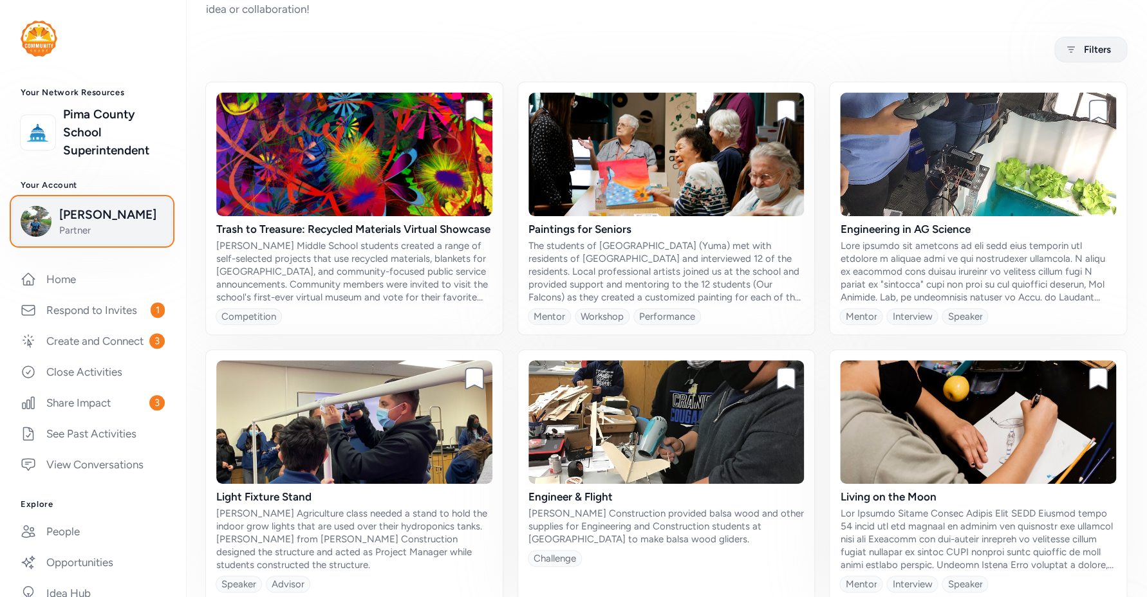
click at [106, 229] on span "Partner" at bounding box center [111, 230] width 104 height 13
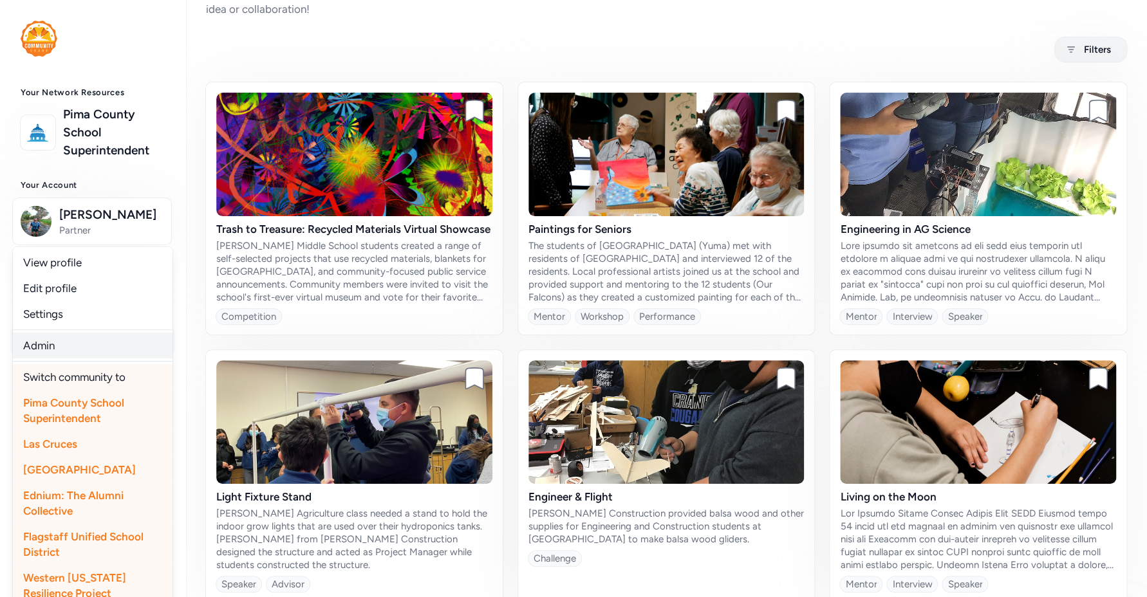
click at [62, 347] on link "Admin" at bounding box center [93, 346] width 160 height 26
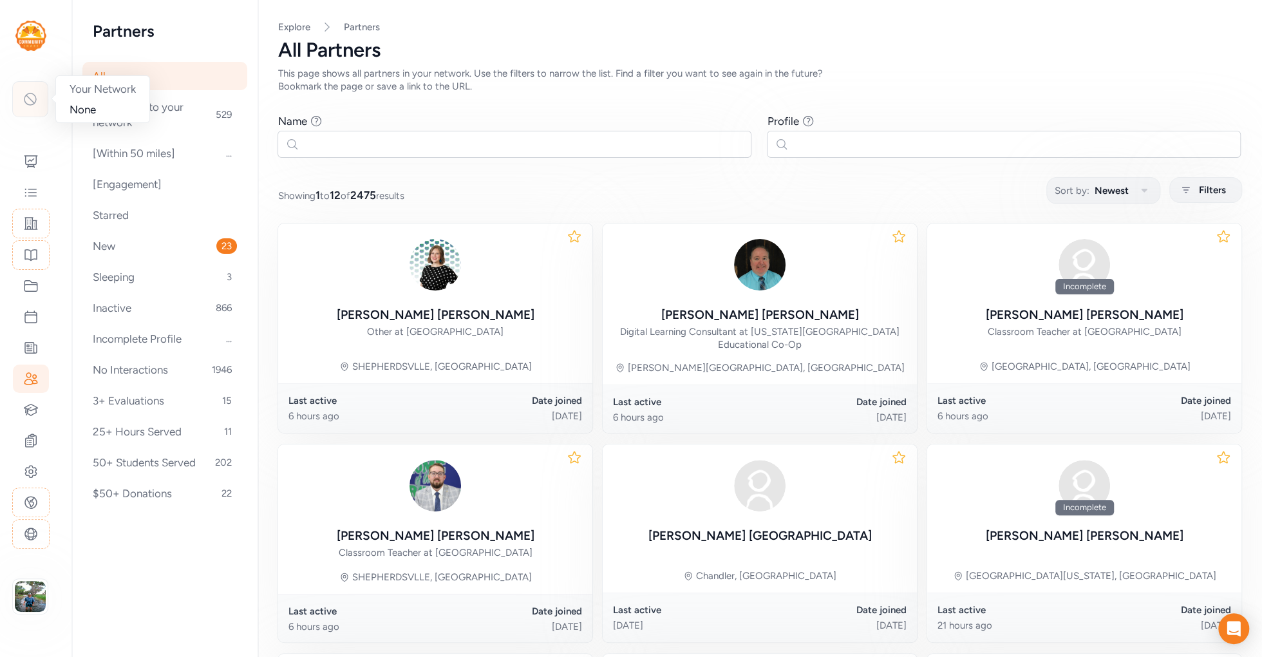
click at [33, 99] on icon at bounding box center [30, 98] width 15 height 15
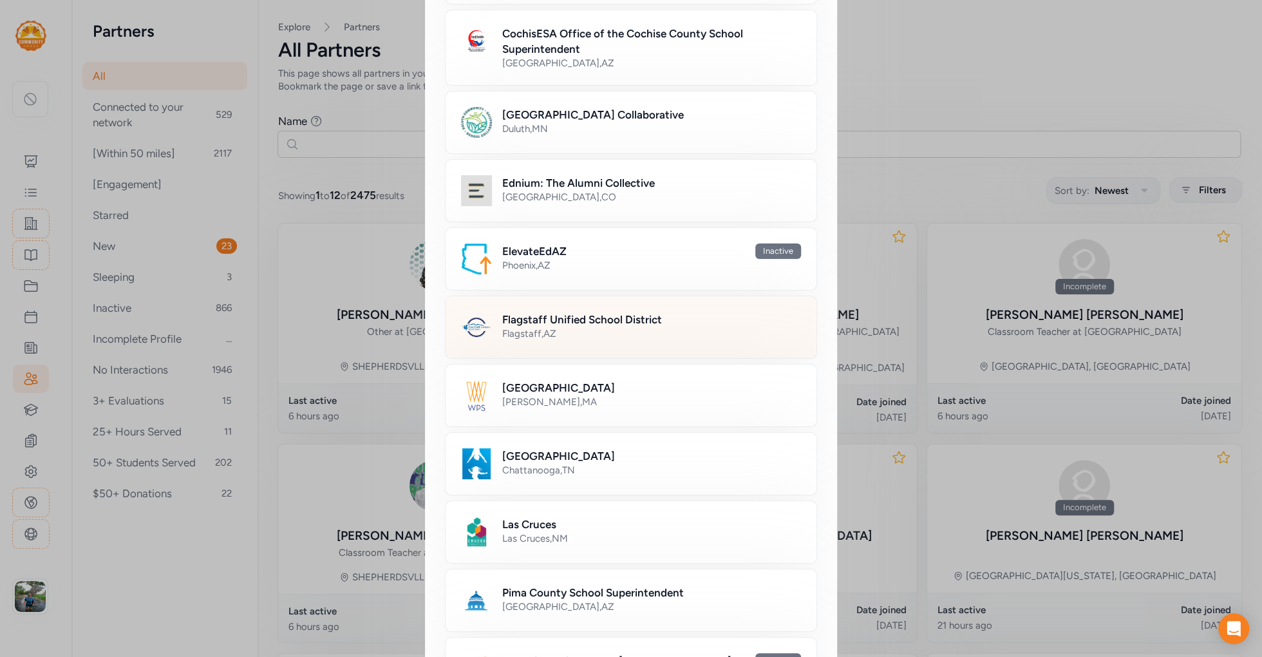
scroll to position [308, 0]
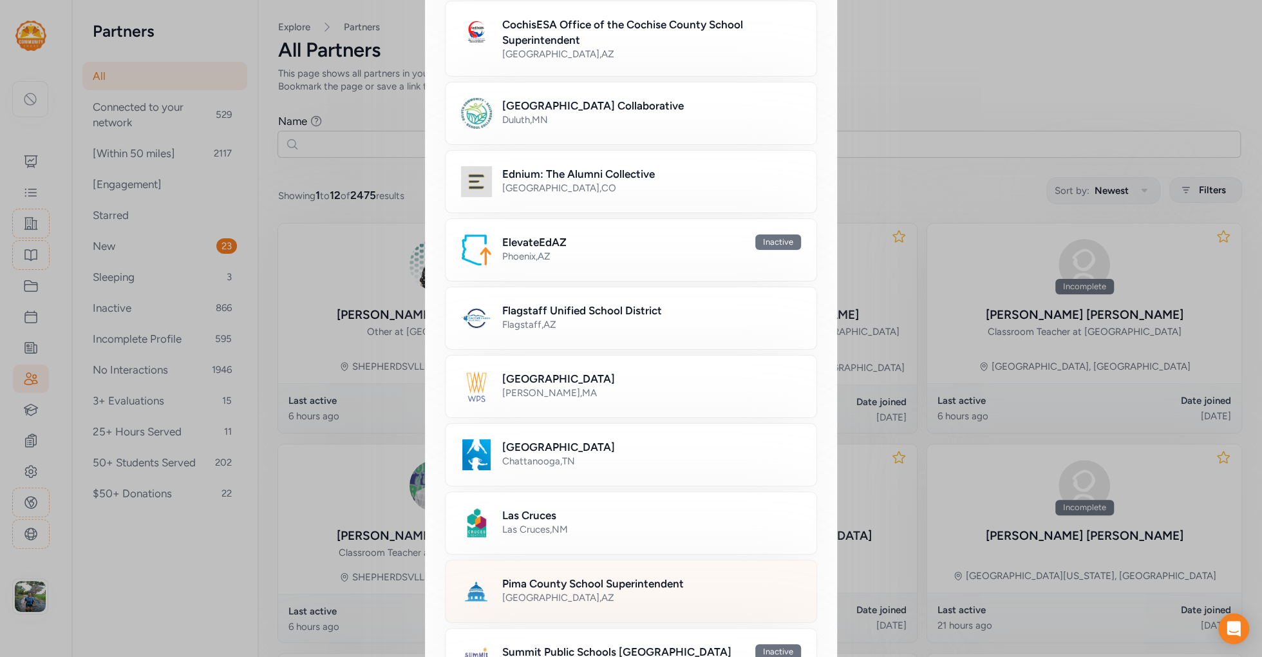
click at [545, 565] on div "Pima County School Superintendent [GEOGRAPHIC_DATA] , [GEOGRAPHIC_DATA]" at bounding box center [631, 590] width 372 height 63
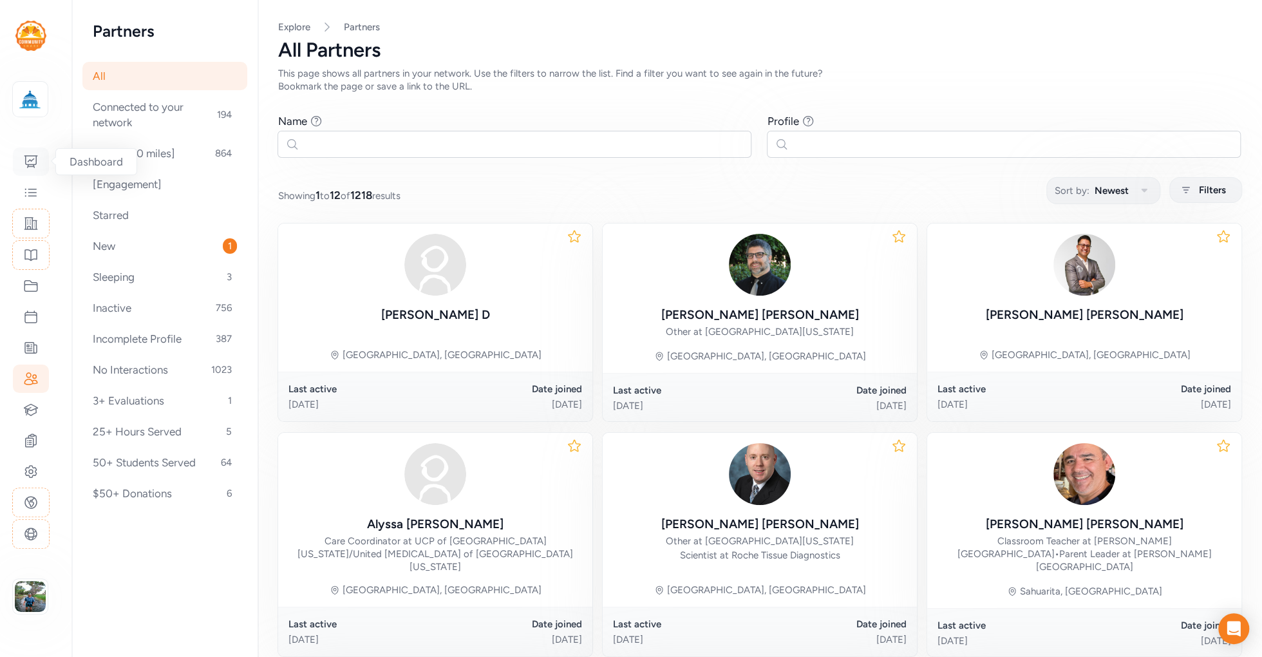
click at [24, 158] on icon at bounding box center [30, 161] width 15 height 15
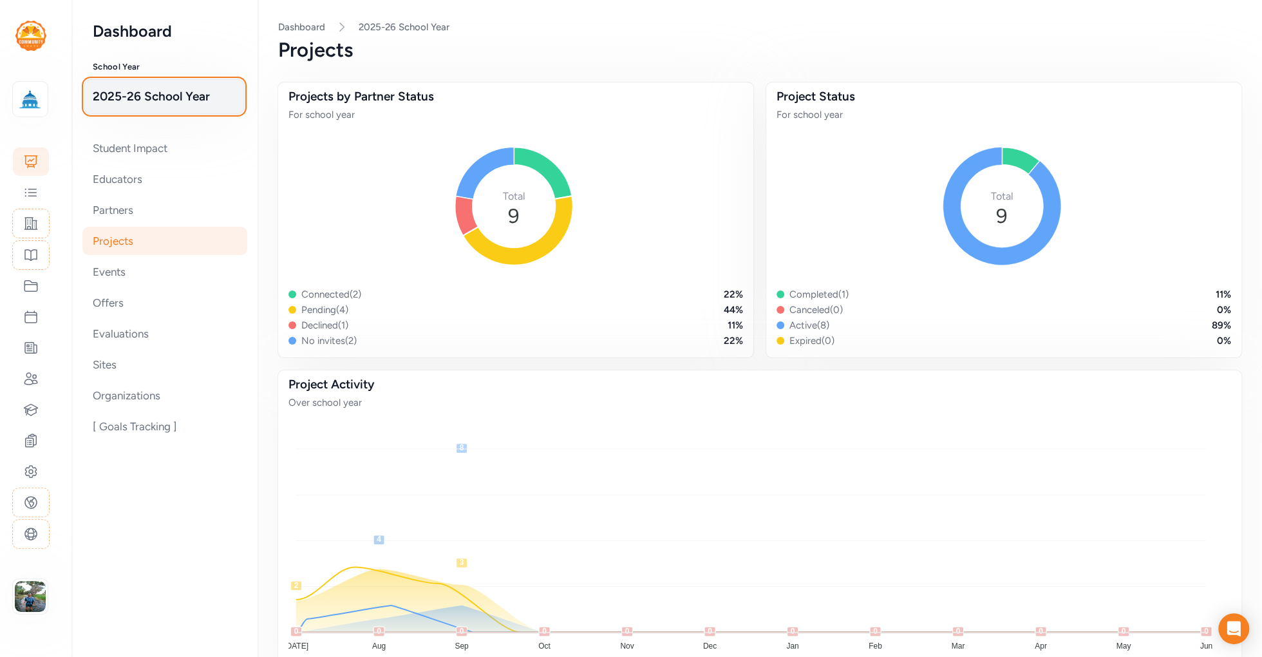
click at [165, 96] on span "2025-26 School Year" at bounding box center [164, 97] width 143 height 18
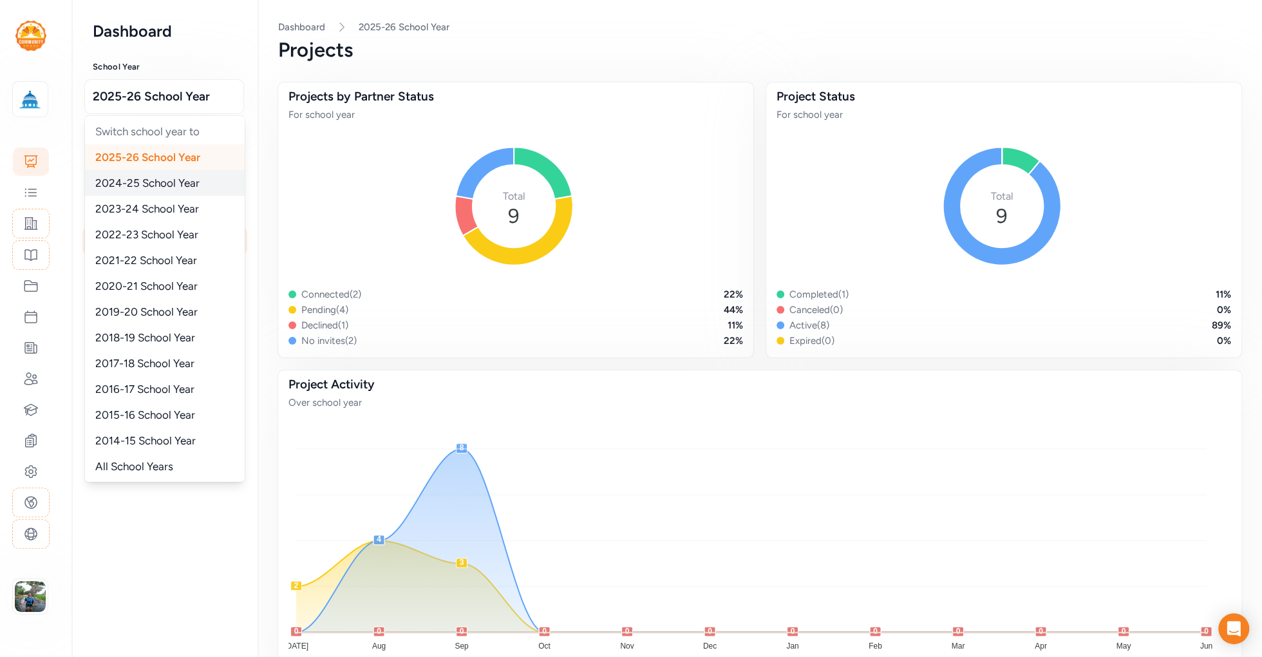
click at [161, 183] on span "2024-25 School Year" at bounding box center [147, 182] width 104 height 13
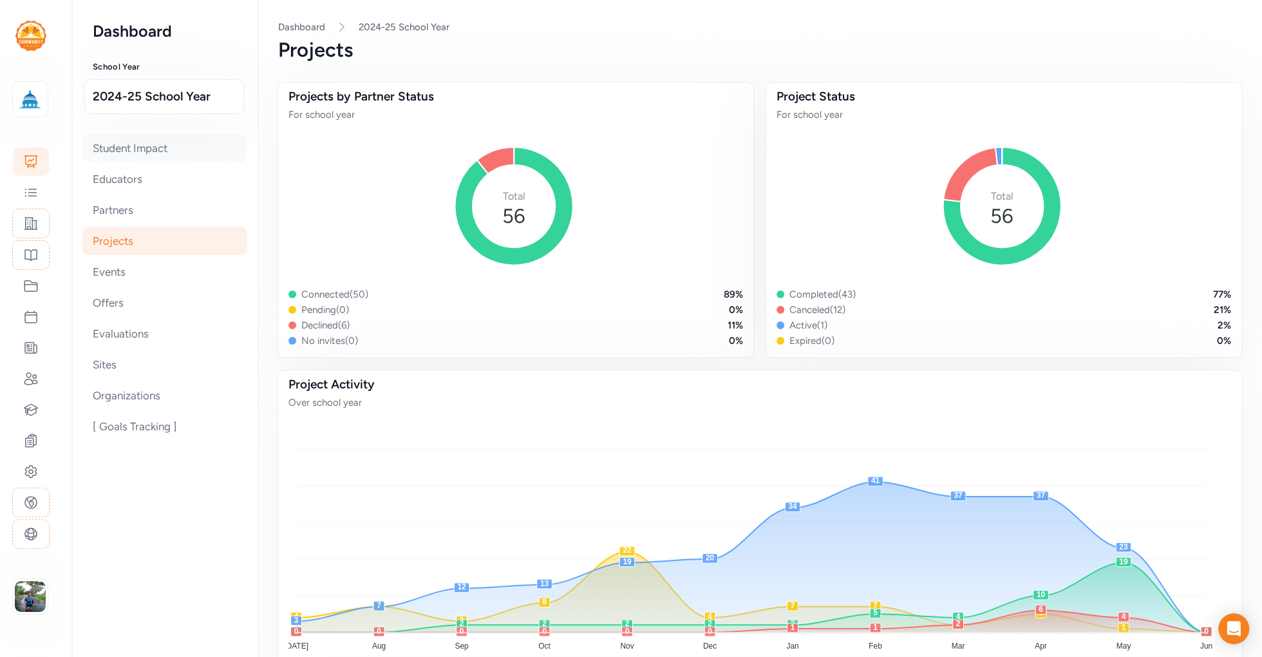
click at [161, 144] on div "Student Impact" at bounding box center [164, 148] width 165 height 28
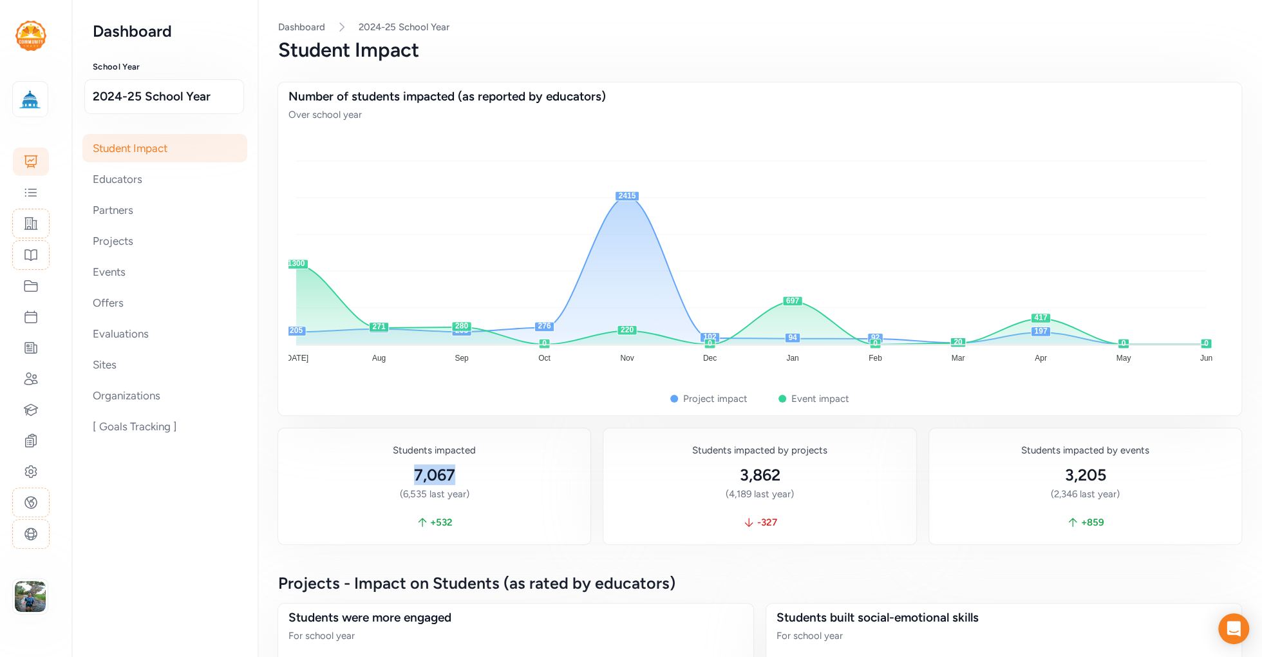
drag, startPoint x: 478, startPoint y: 480, endPoint x: 408, endPoint y: 479, distance: 70.2
click at [406, 480] on div "7,067" at bounding box center [434, 474] width 292 height 21
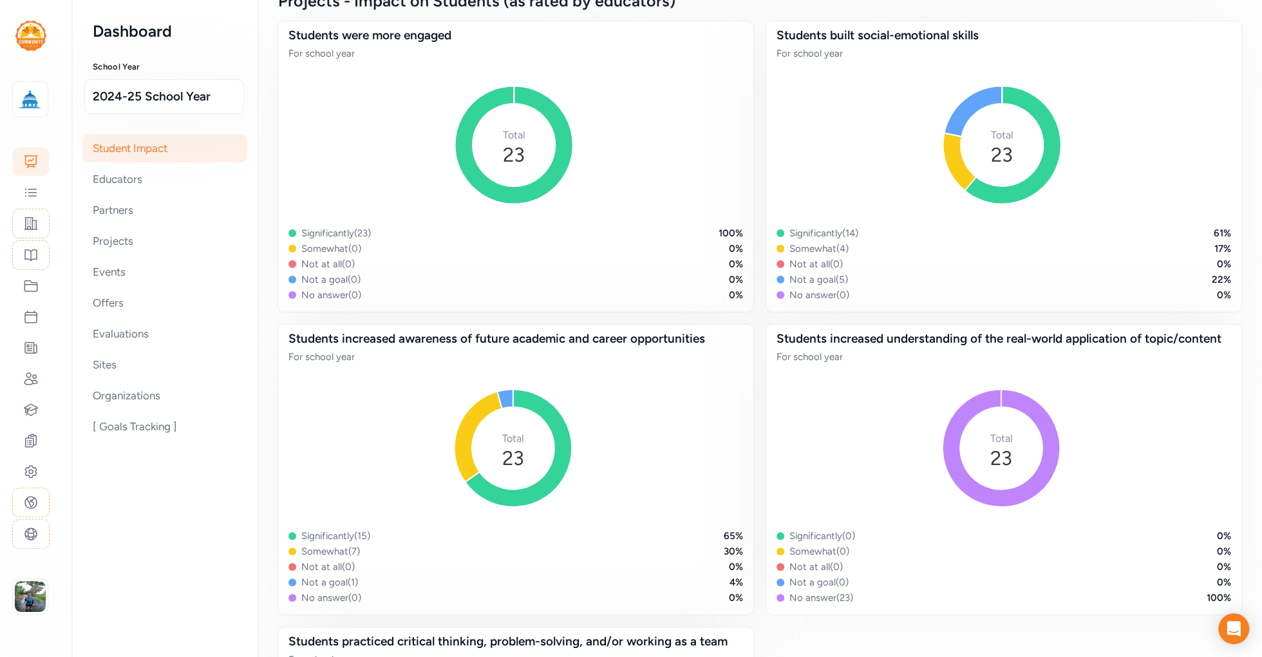
scroll to position [572, 0]
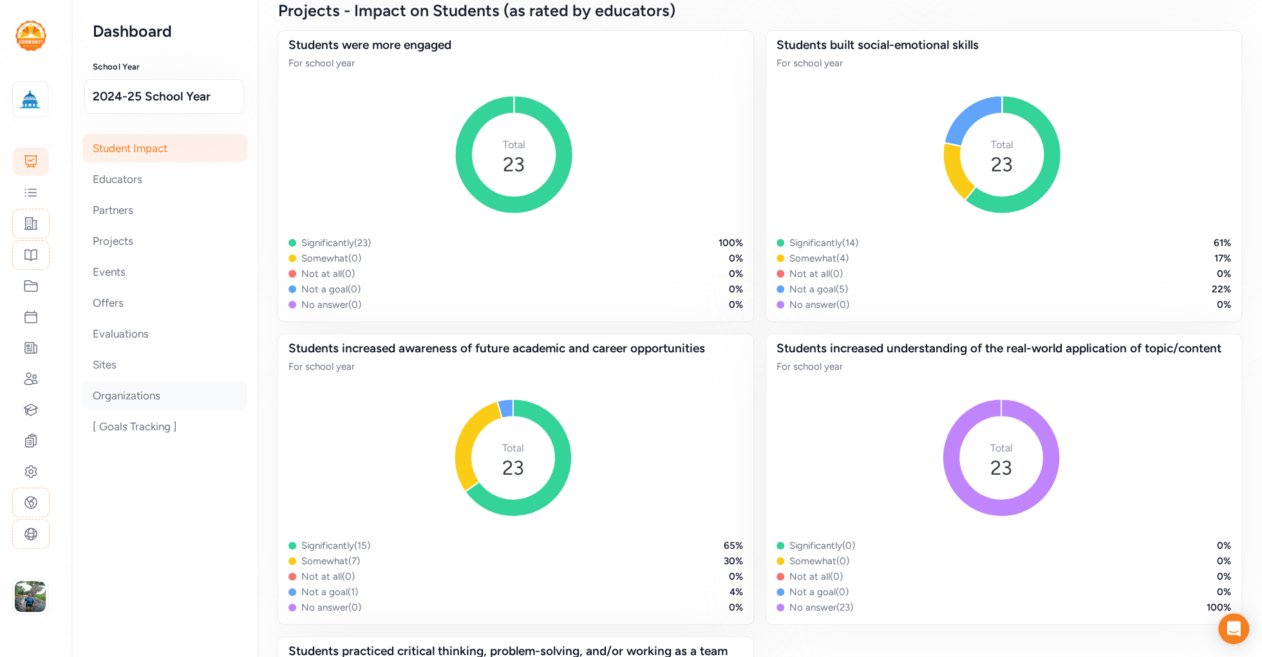
click at [129, 398] on div "Organizations" at bounding box center [164, 395] width 165 height 28
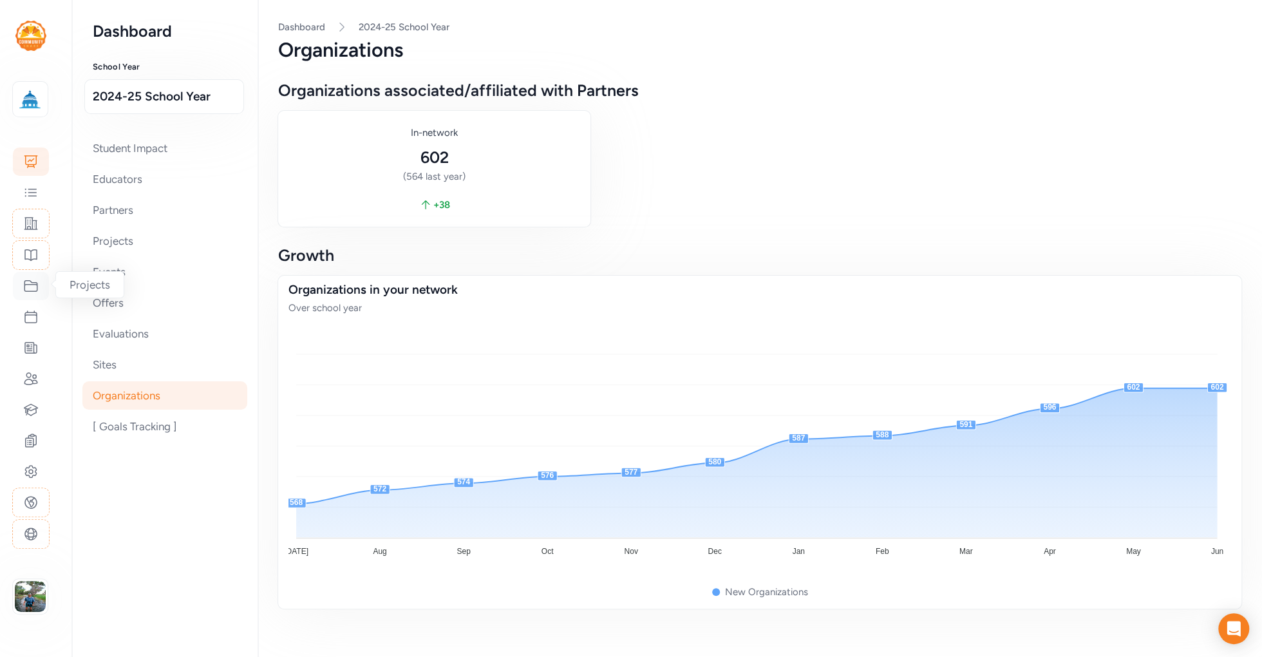
click at [30, 283] on icon at bounding box center [30, 286] width 13 height 11
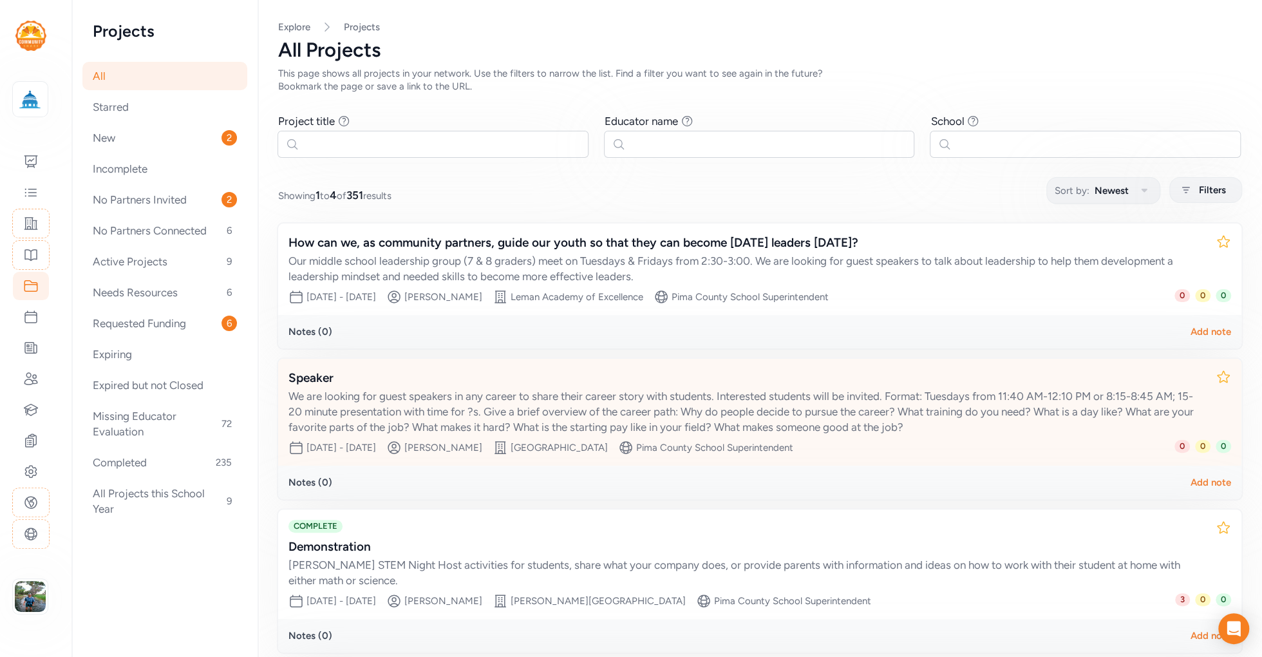
scroll to position [179, 0]
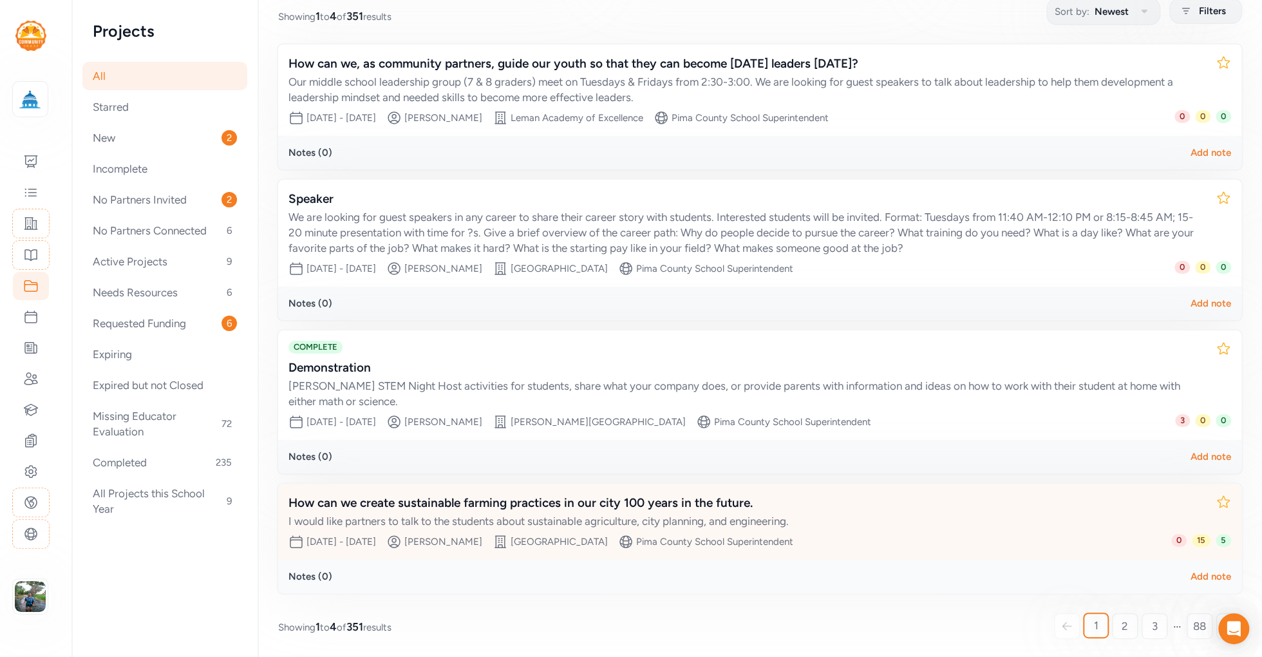
click at [595, 499] on div "How can we create sustainable farming practices in our city 100 years in the fu…" at bounding box center [746, 503] width 917 height 18
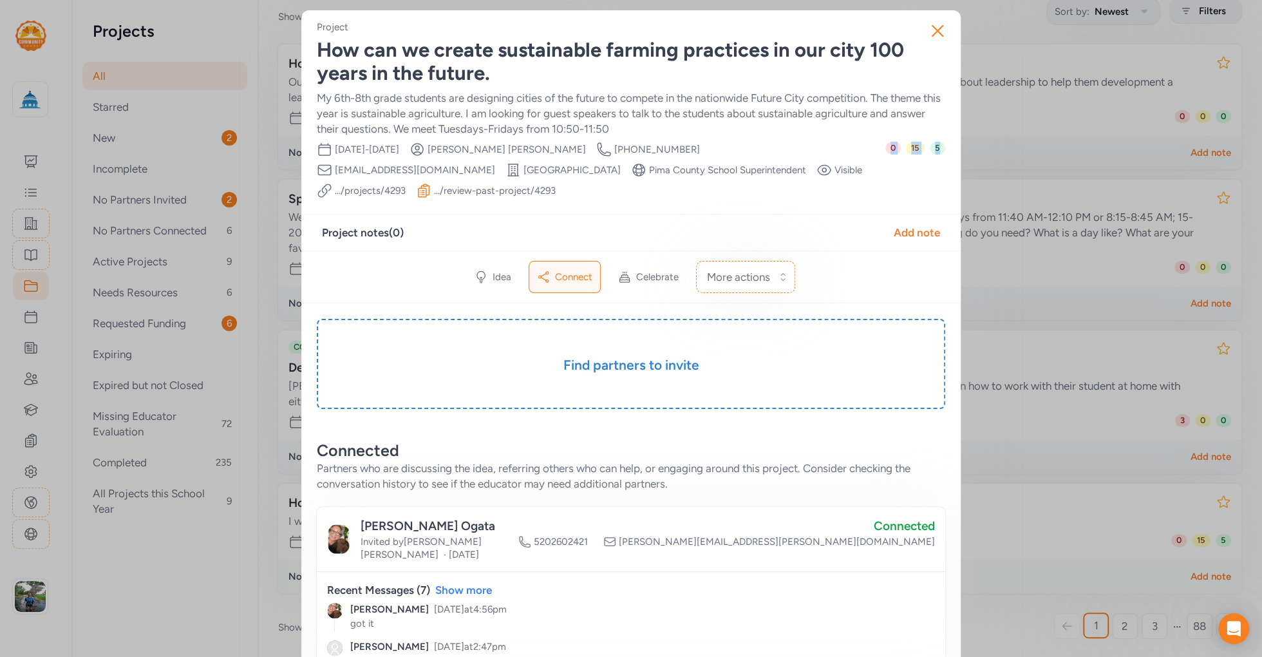
drag, startPoint x: 941, startPoint y: 153, endPoint x: 925, endPoint y: 152, distance: 15.5
click at [932, 168] on div "0 15 5" at bounding box center [915, 170] width 60 height 57
drag, startPoint x: 928, startPoint y: 147, endPoint x: 937, endPoint y: 150, distance: 9.4
click at [937, 150] on span "5" at bounding box center [937, 148] width 15 height 13
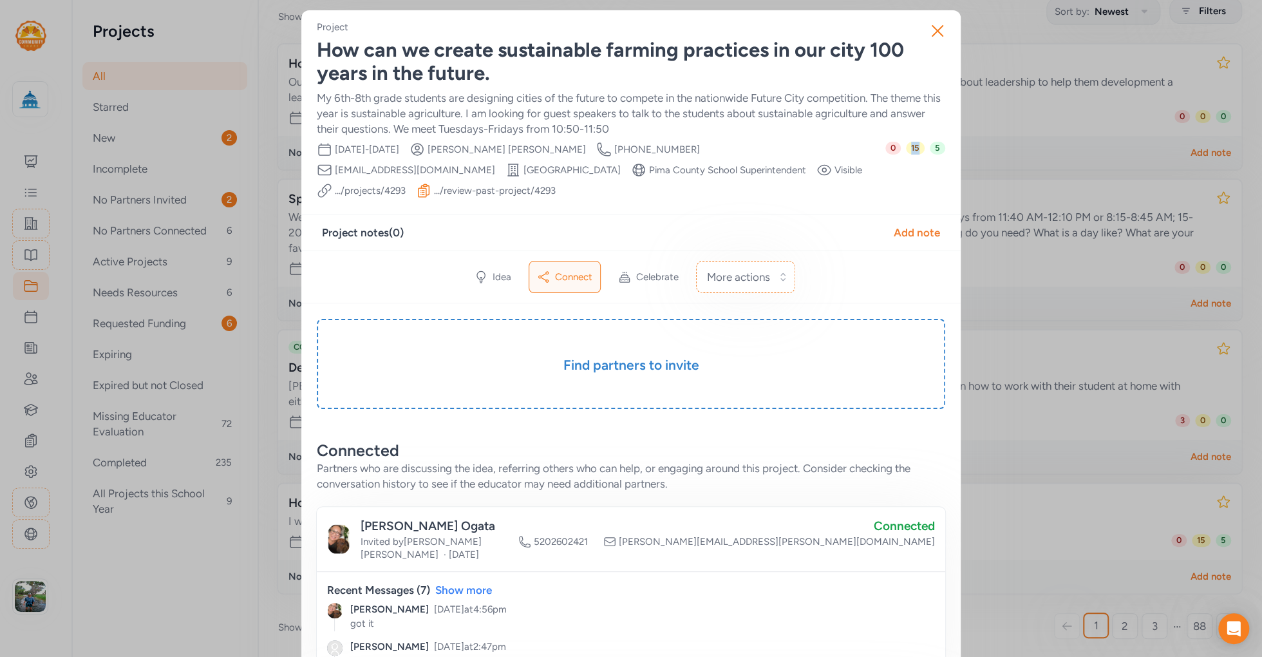
drag, startPoint x: 916, startPoint y: 147, endPoint x: 901, endPoint y: 148, distance: 14.9
click at [907, 146] on span "15" at bounding box center [915, 148] width 19 height 13
drag, startPoint x: 764, startPoint y: 55, endPoint x: 507, endPoint y: 49, distance: 257.0
click at [509, 50] on div "How can we create sustainable farming practices in our city 100 years in the fu…" at bounding box center [631, 62] width 628 height 46
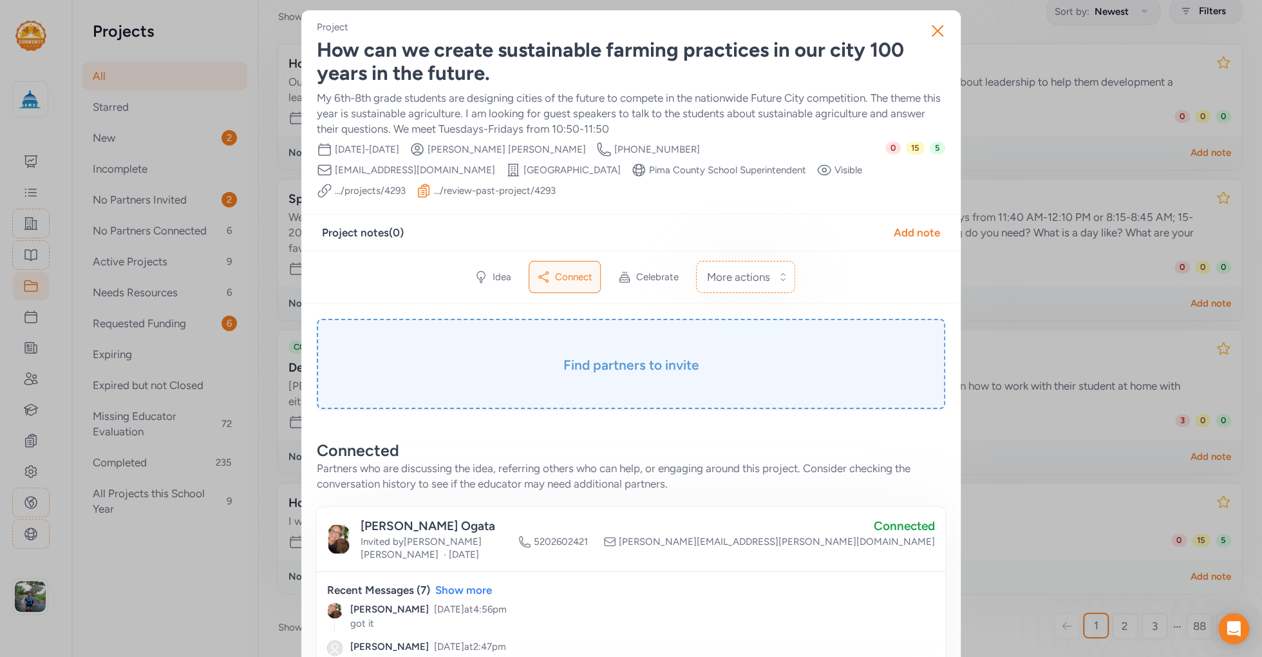
click at [635, 389] on div "Find partners to invite" at bounding box center [631, 364] width 628 height 90
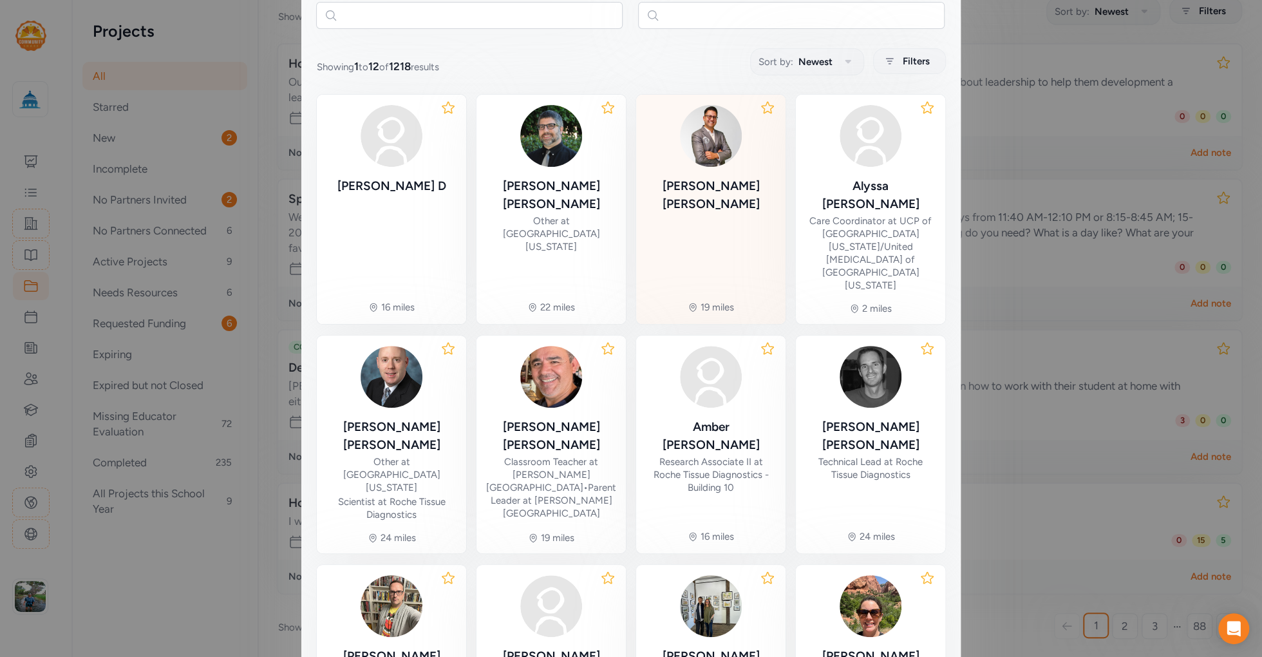
scroll to position [381, 0]
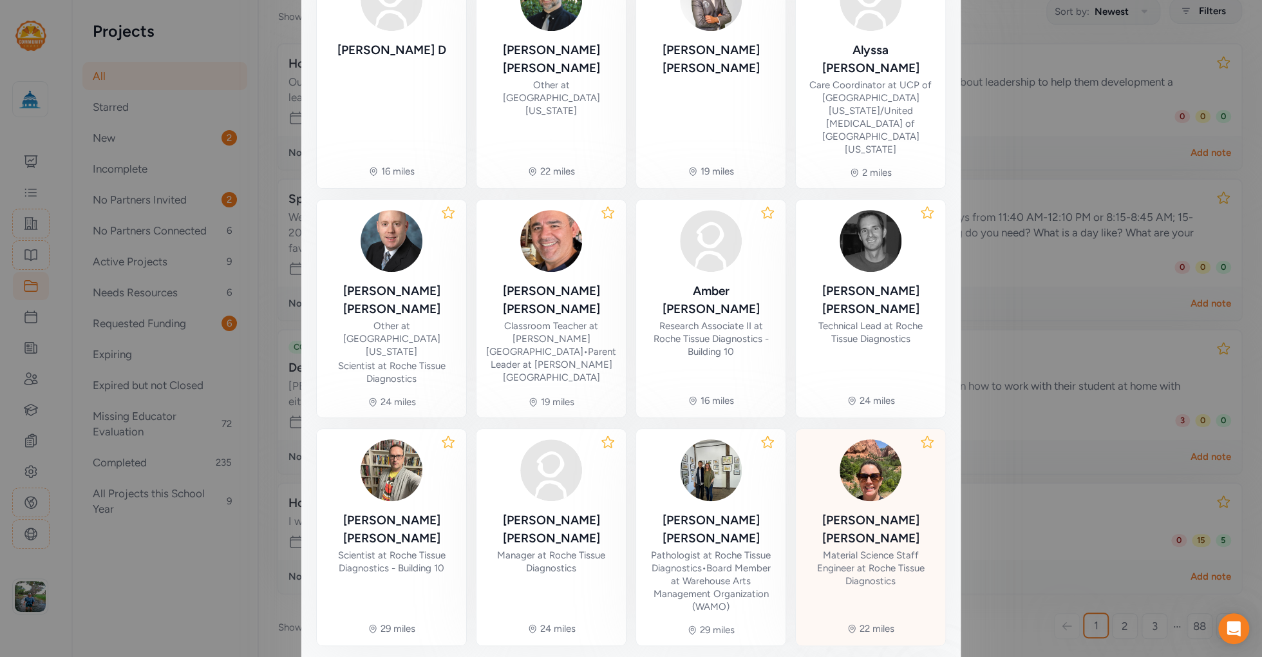
click at [849, 511] on div "[PERSON_NAME]" at bounding box center [870, 529] width 129 height 36
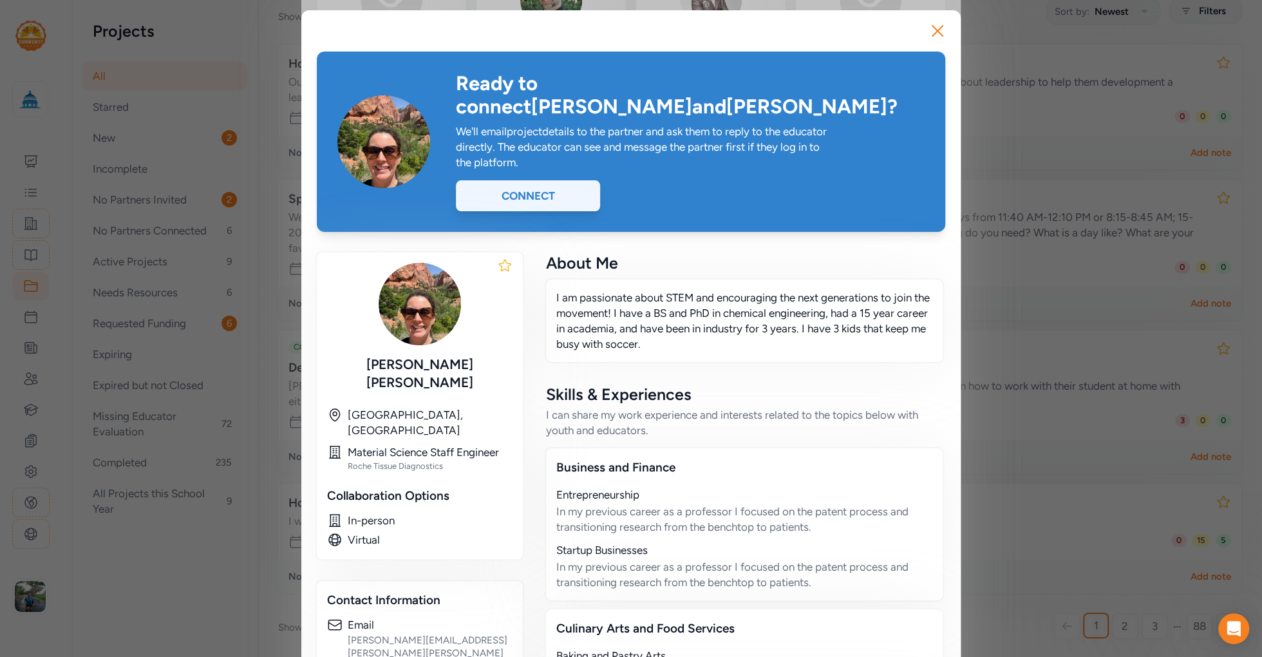
click at [525, 180] on div "Connect" at bounding box center [528, 195] width 144 height 31
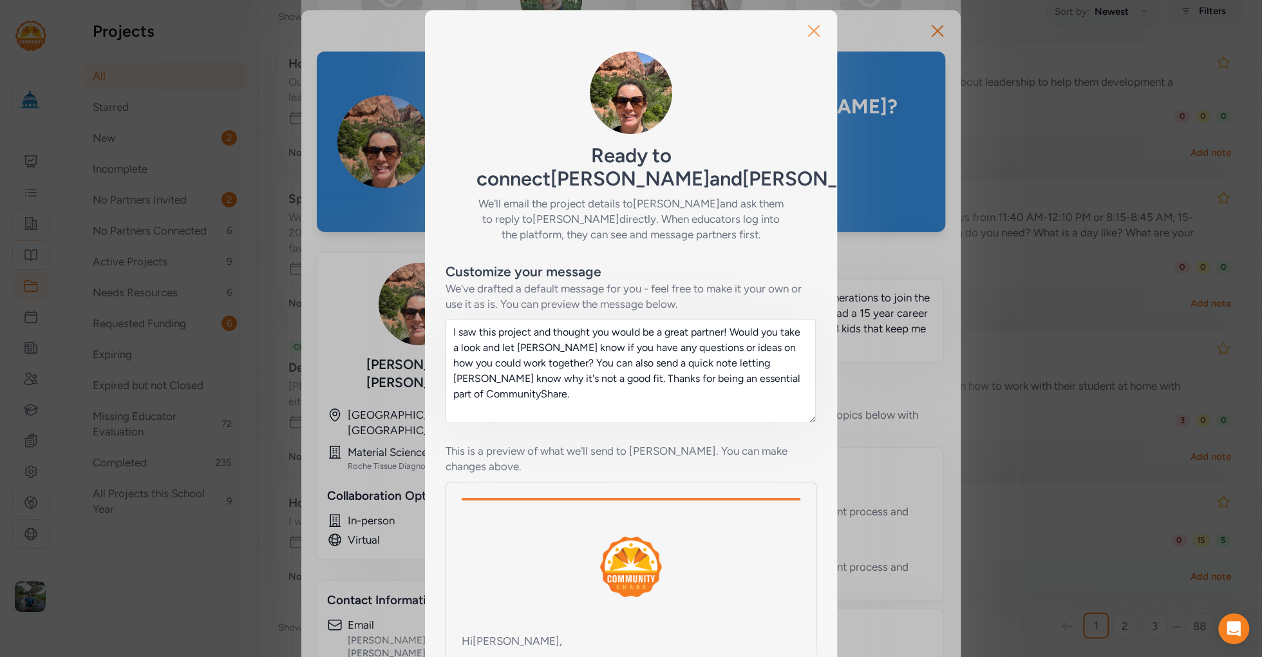
click at [806, 32] on icon "button" at bounding box center [814, 31] width 21 height 21
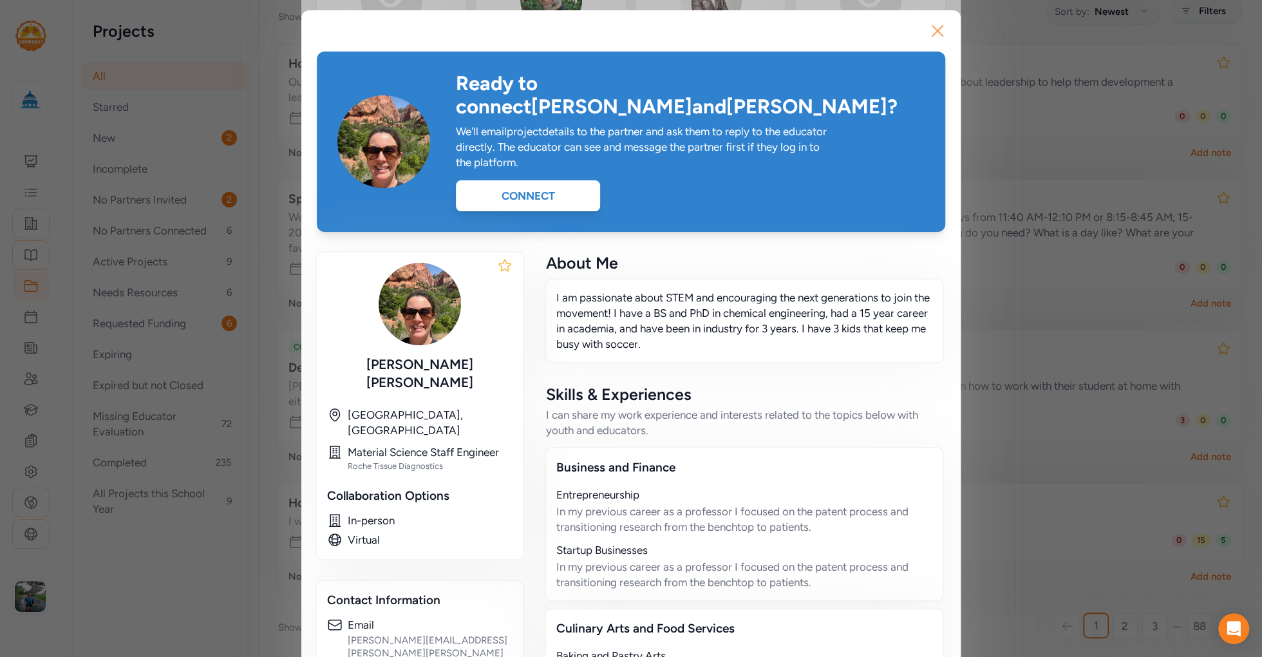
click at [933, 25] on icon "button" at bounding box center [937, 31] width 21 height 21
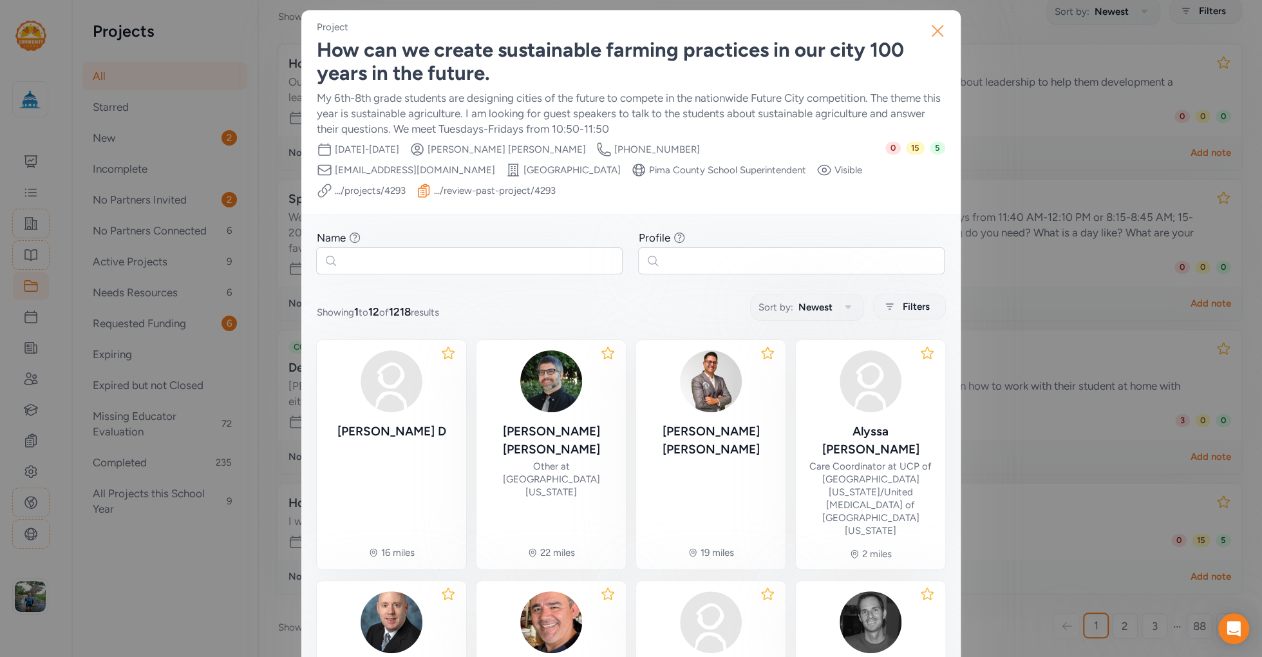
click at [934, 34] on icon "button" at bounding box center [937, 31] width 21 height 21
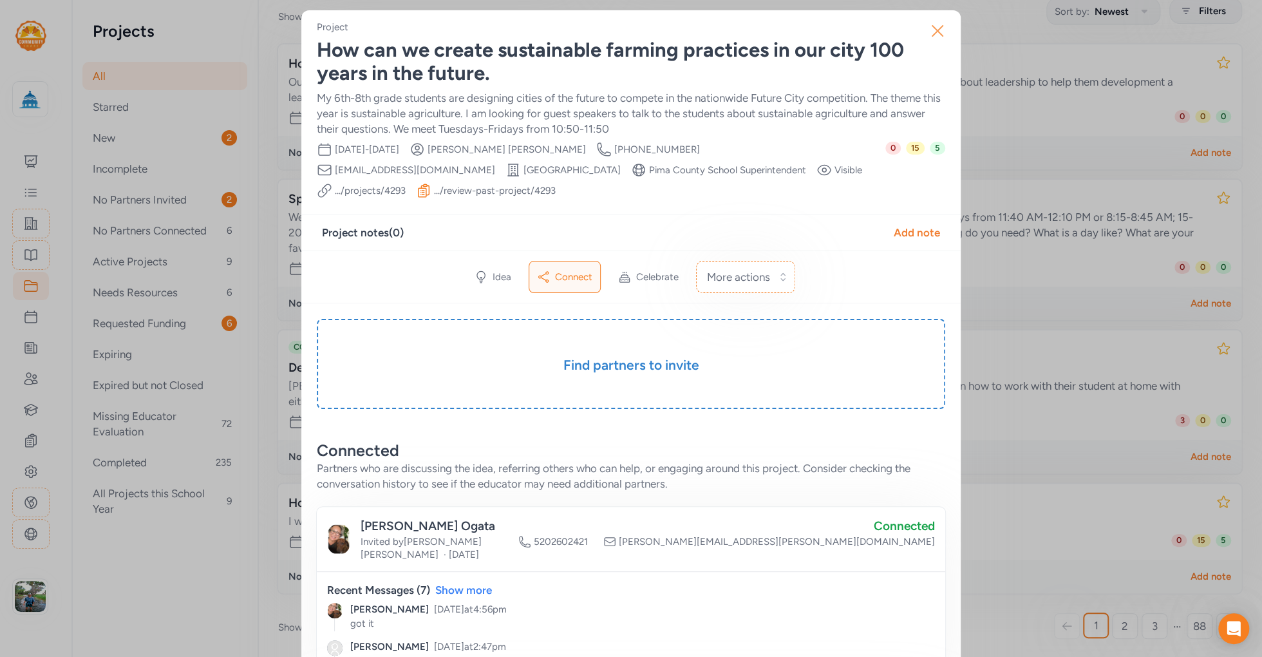
click at [935, 30] on icon "button" at bounding box center [937, 31] width 21 height 21
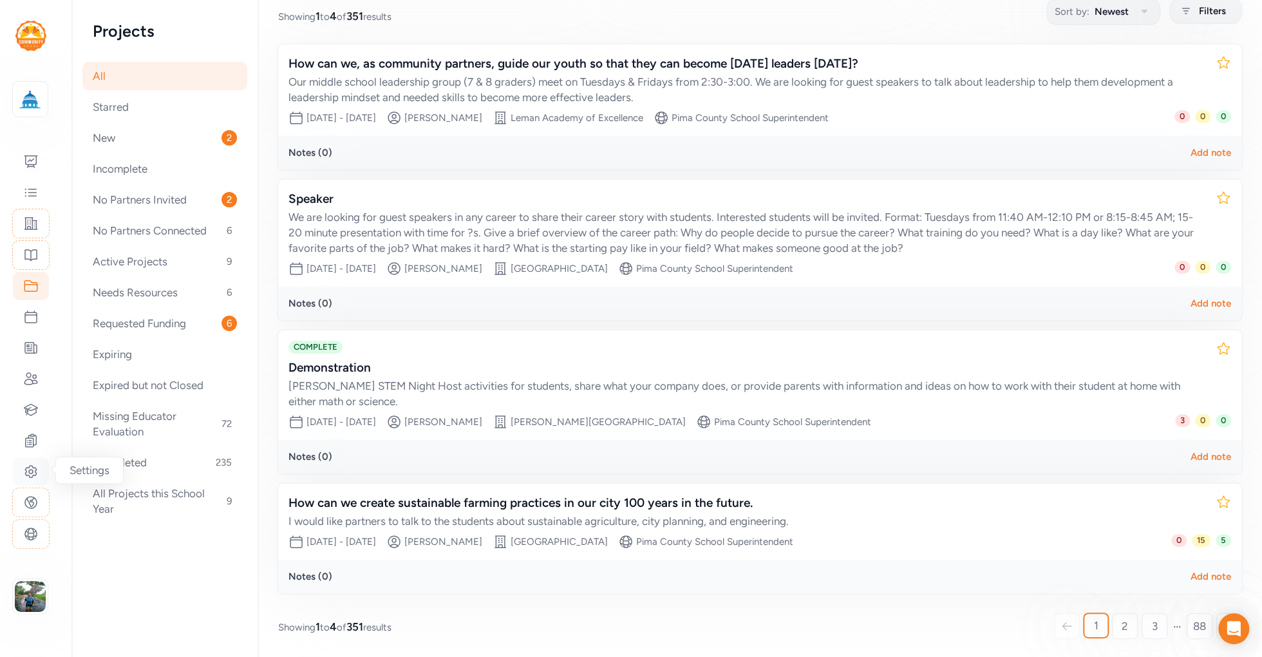
click at [30, 470] on icon at bounding box center [30, 471] width 15 height 15
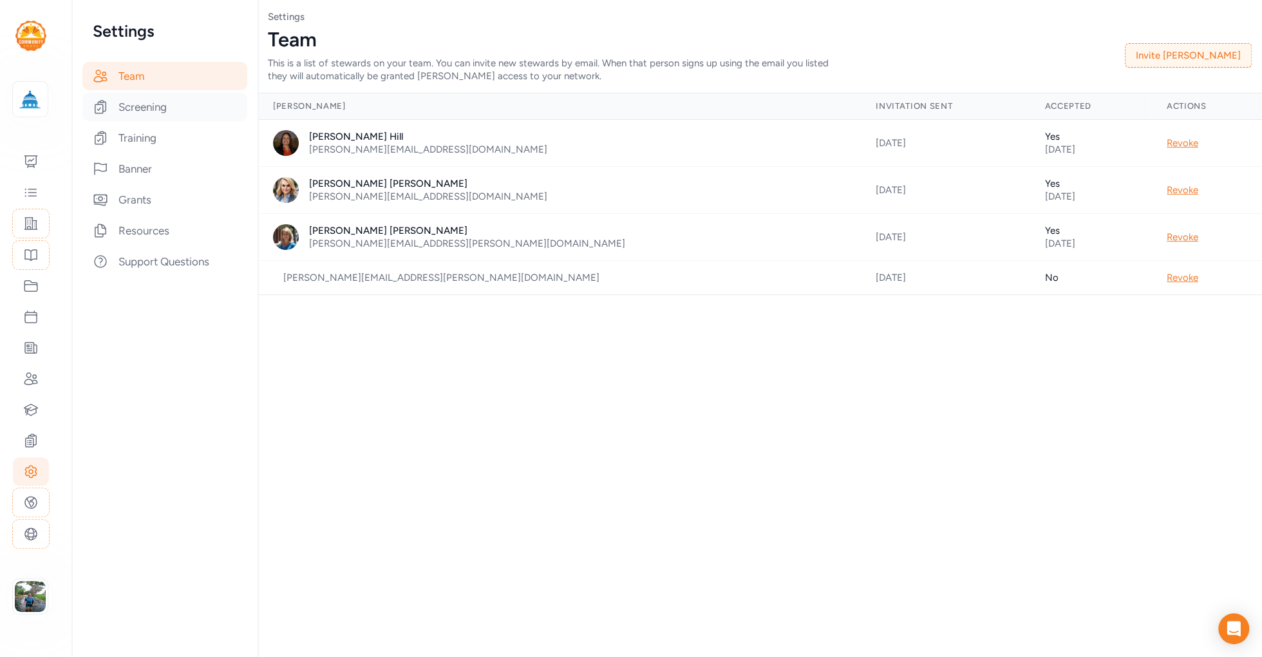
click at [156, 111] on div "Screening" at bounding box center [164, 107] width 165 height 28
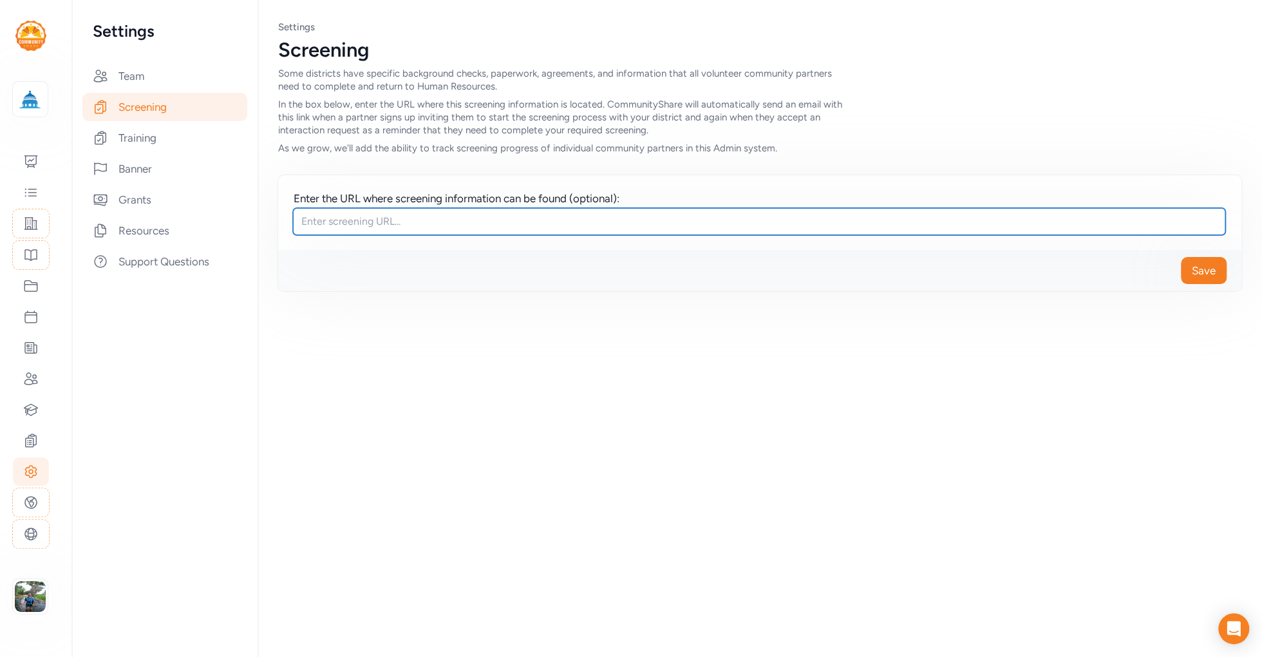
click at [378, 225] on input "text" at bounding box center [759, 221] width 932 height 27
drag, startPoint x: 332, startPoint y: 219, endPoint x: 547, endPoint y: 229, distance: 215.3
click at [547, 229] on input "text" at bounding box center [759, 221] width 932 height 27
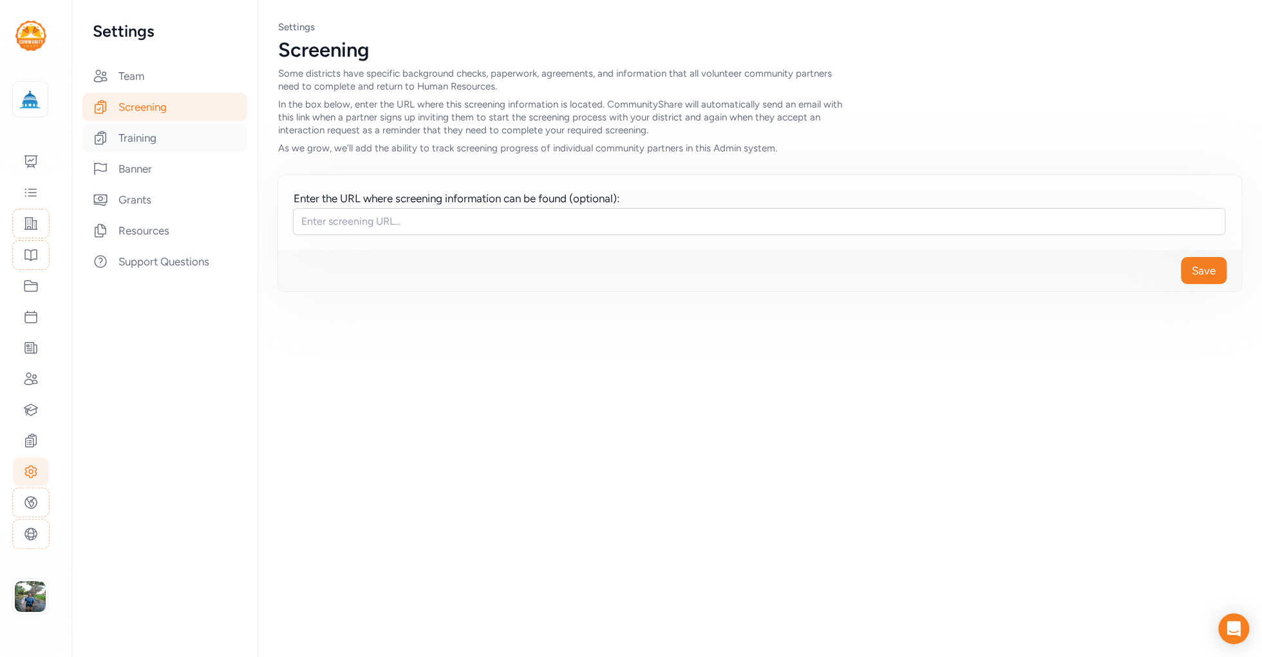
click at [146, 137] on div "Training" at bounding box center [164, 138] width 165 height 28
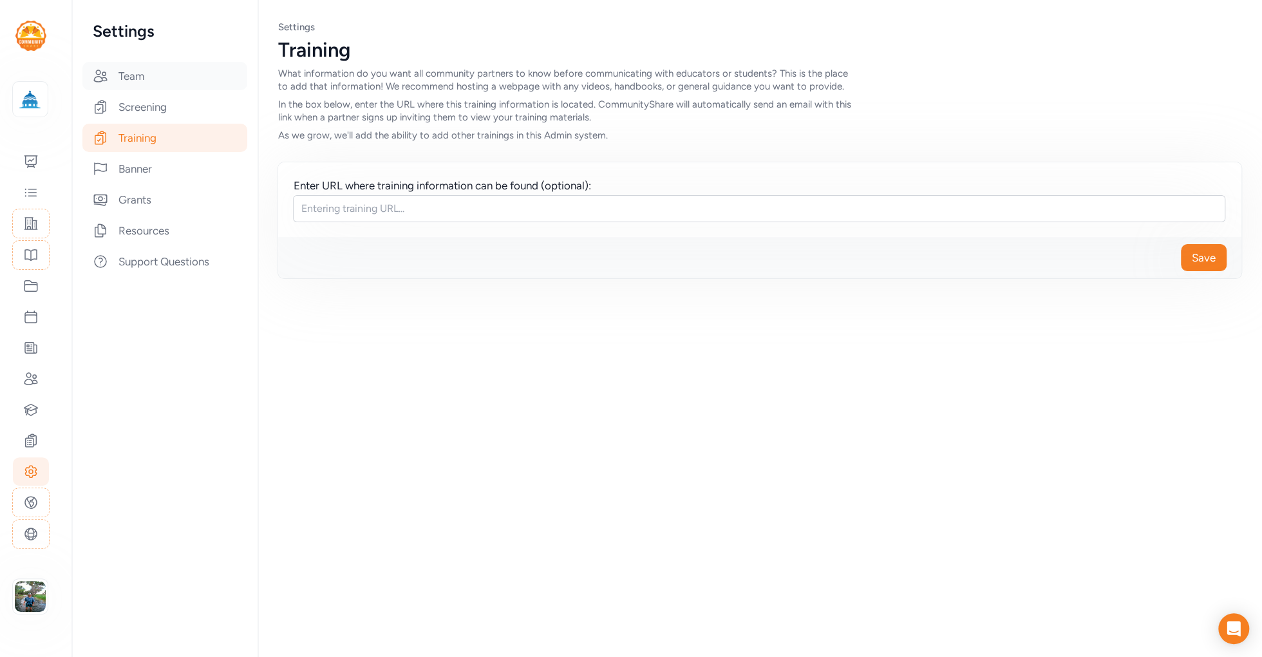
click at [138, 77] on div "Team" at bounding box center [164, 76] width 165 height 28
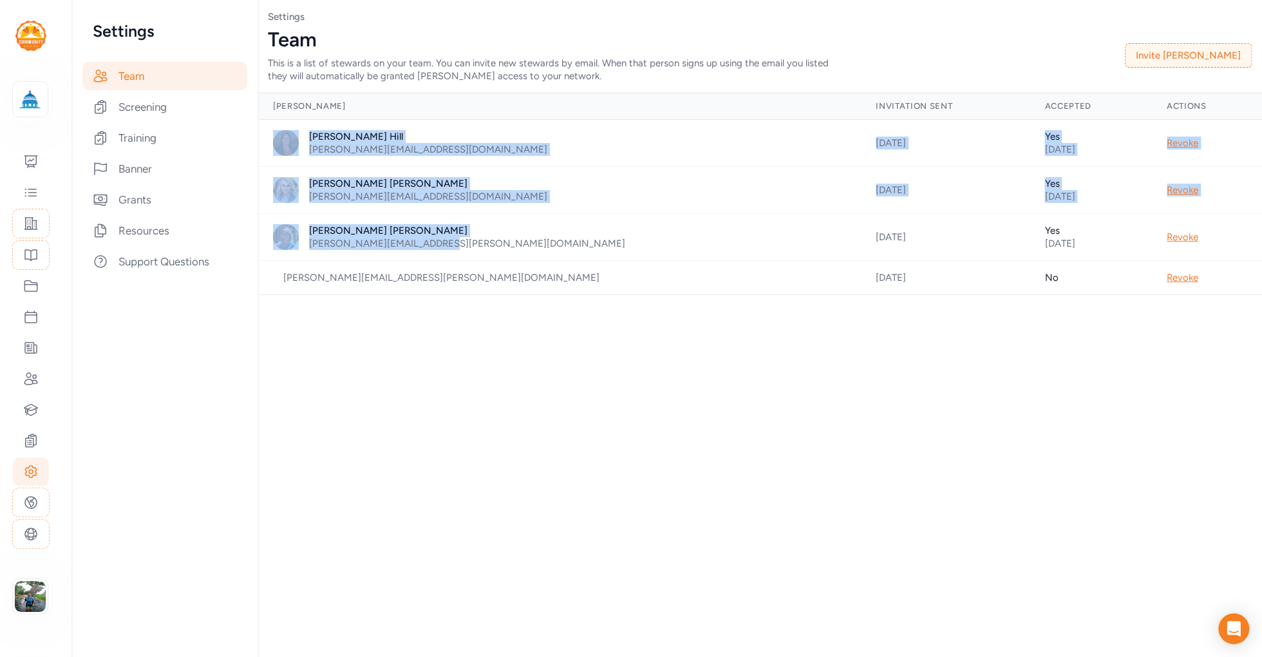
drag, startPoint x: 463, startPoint y: 249, endPoint x: 263, endPoint y: 133, distance: 231.4
click at [263, 133] on tbody "[PERSON_NAME] [PERSON_NAME][EMAIL_ADDRESS][DOMAIN_NAME] [DATE] Yes [DATE] Revok…" at bounding box center [760, 207] width 1004 height 175
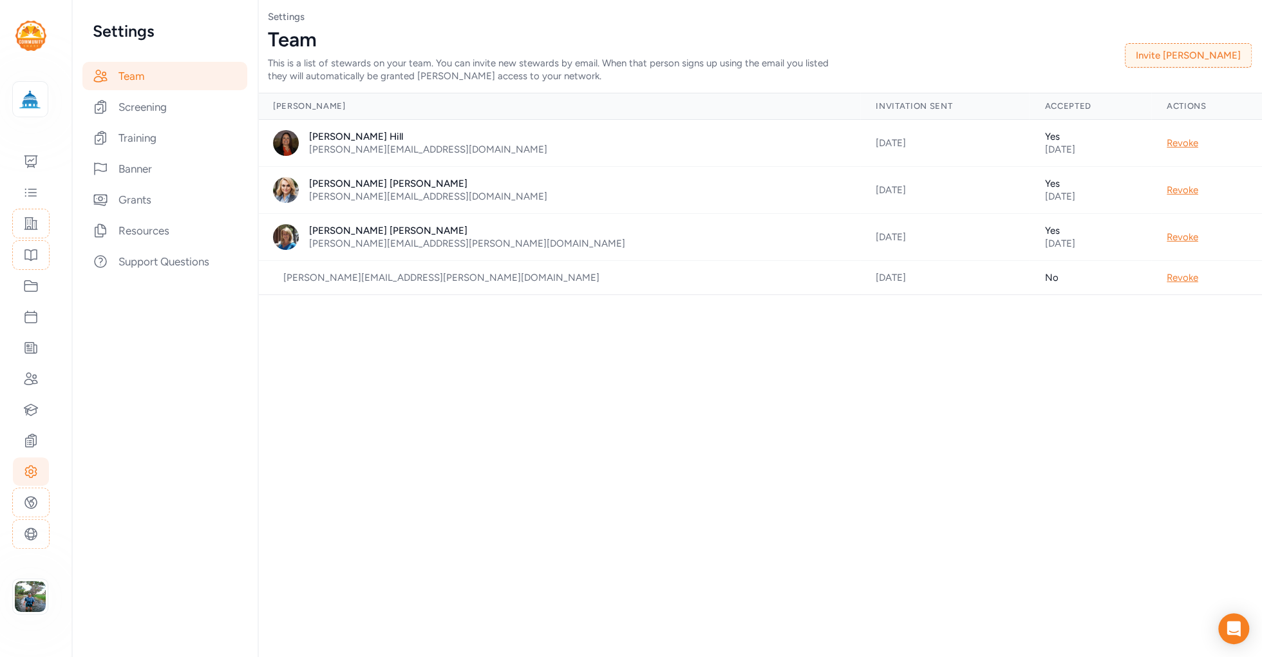
click at [461, 339] on div "Page Team Settings Team This is a list of stewards on your team. You can invite…" at bounding box center [760, 328] width 1004 height 657
click at [137, 196] on div "Grants" at bounding box center [164, 199] width 165 height 28
